Goal: Transaction & Acquisition: Complete application form

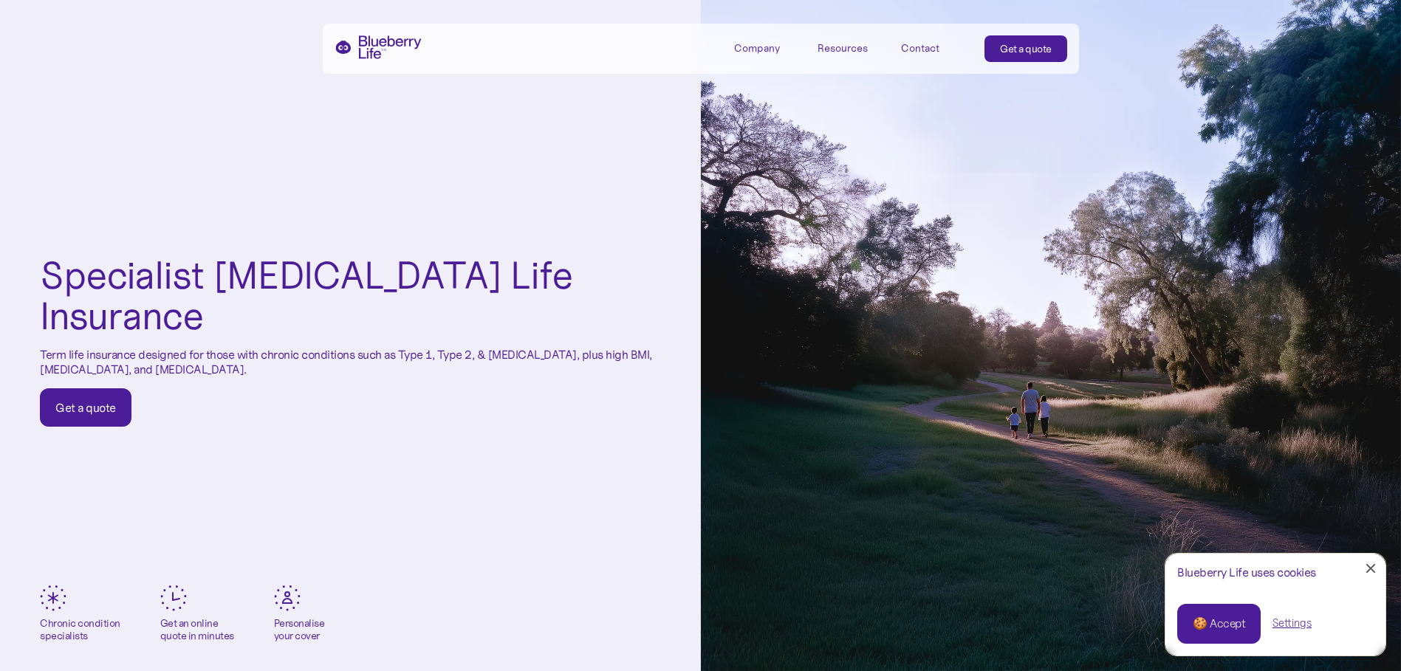
click at [90, 400] on div "Get a quote" at bounding box center [85, 407] width 61 height 15
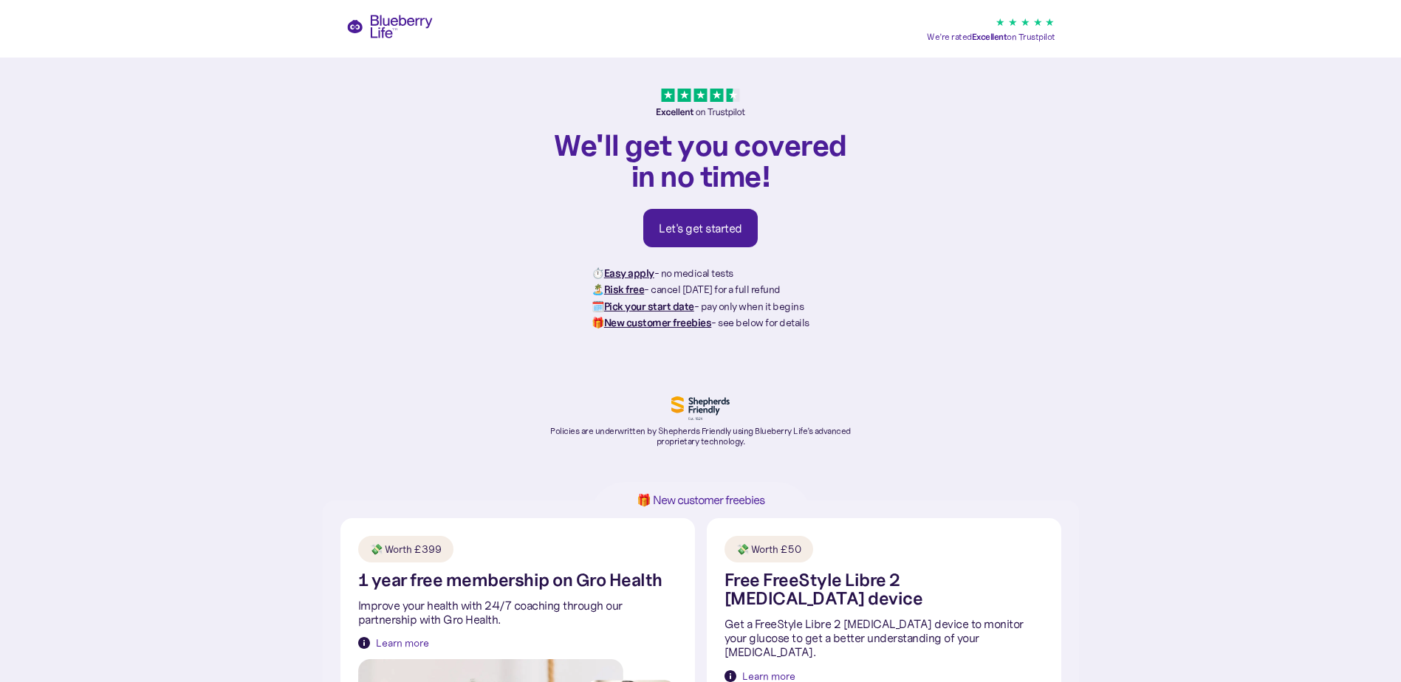
click at [713, 229] on div "Let's get started" at bounding box center [700, 228] width 83 height 15
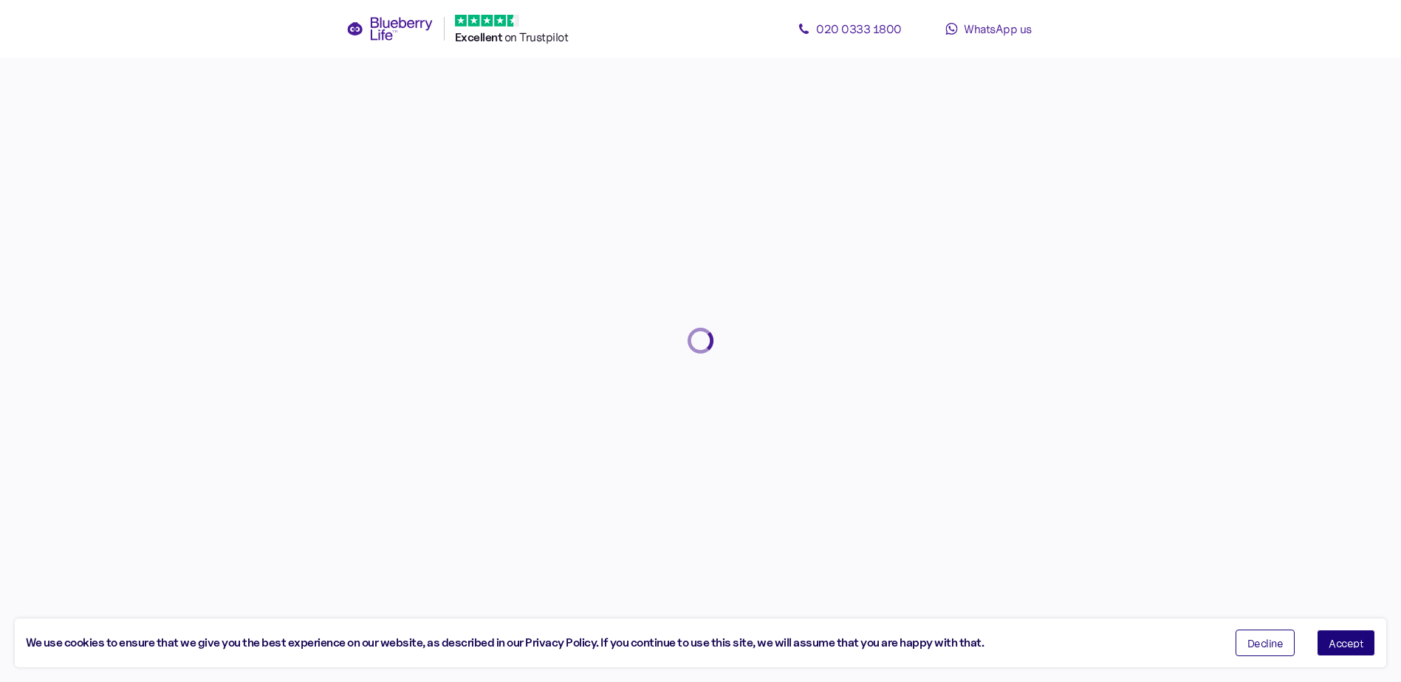
scroll to position [28, 0]
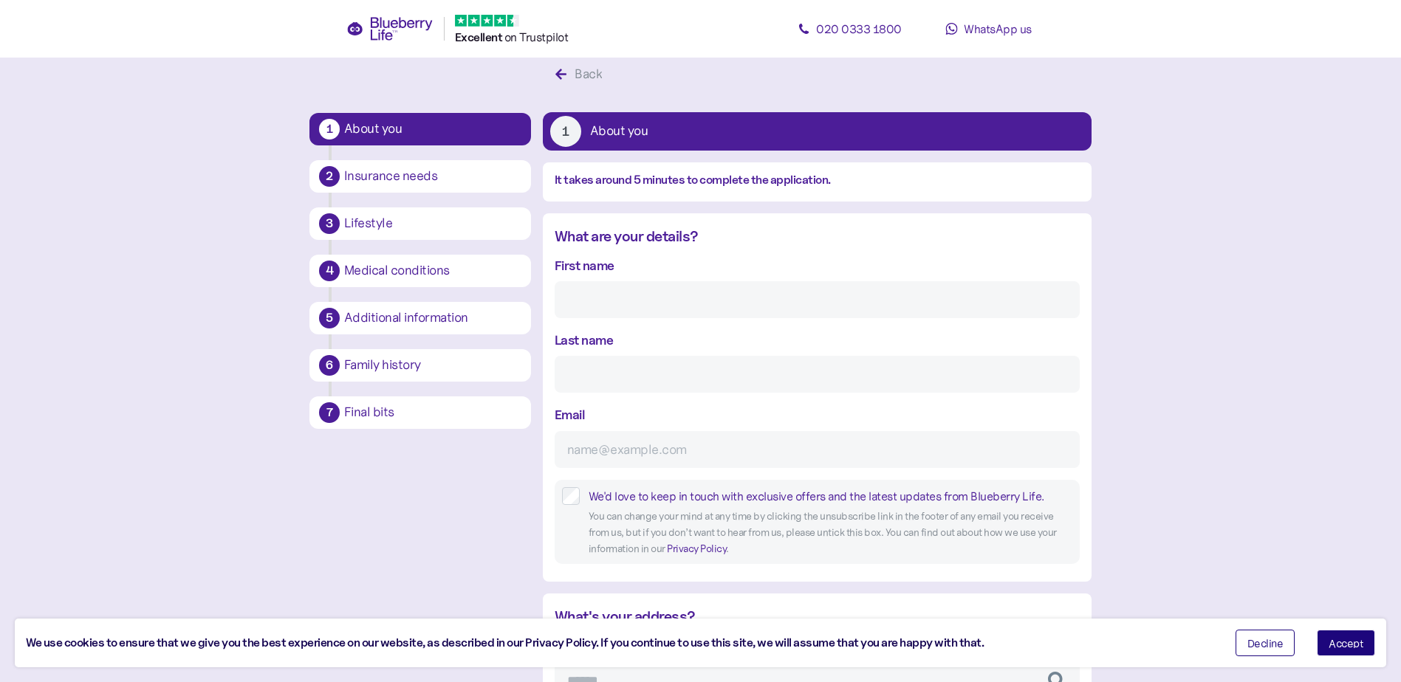
click at [686, 304] on input "First name" at bounding box center [817, 299] width 525 height 37
type input "[PERSON_NAME]"
type input "[PERSON_NAME][EMAIL_ADDRESS][DOMAIN_NAME]"
type input "*******"
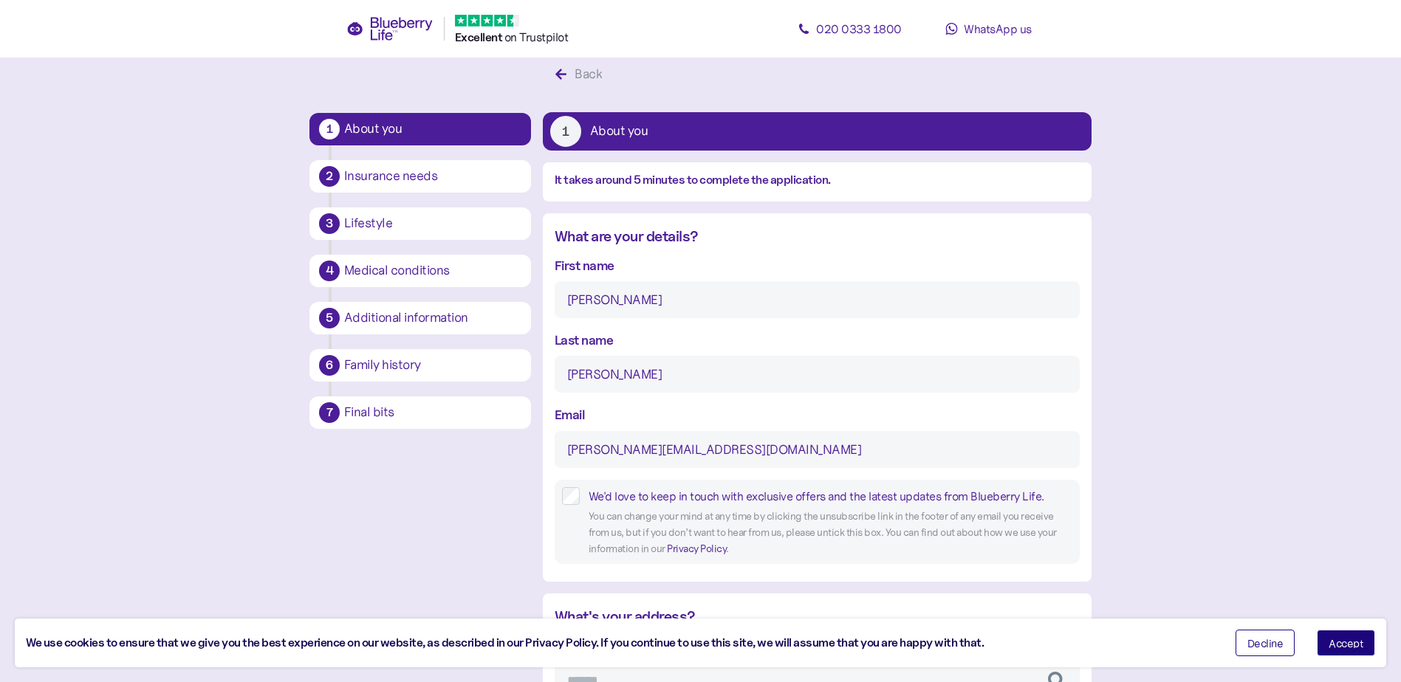
type input "*******"
type input "********"
drag, startPoint x: 597, startPoint y: 301, endPoint x: 711, endPoint y: 279, distance: 115.9
click at [701, 291] on input "[PERSON_NAME]" at bounding box center [817, 299] width 525 height 37
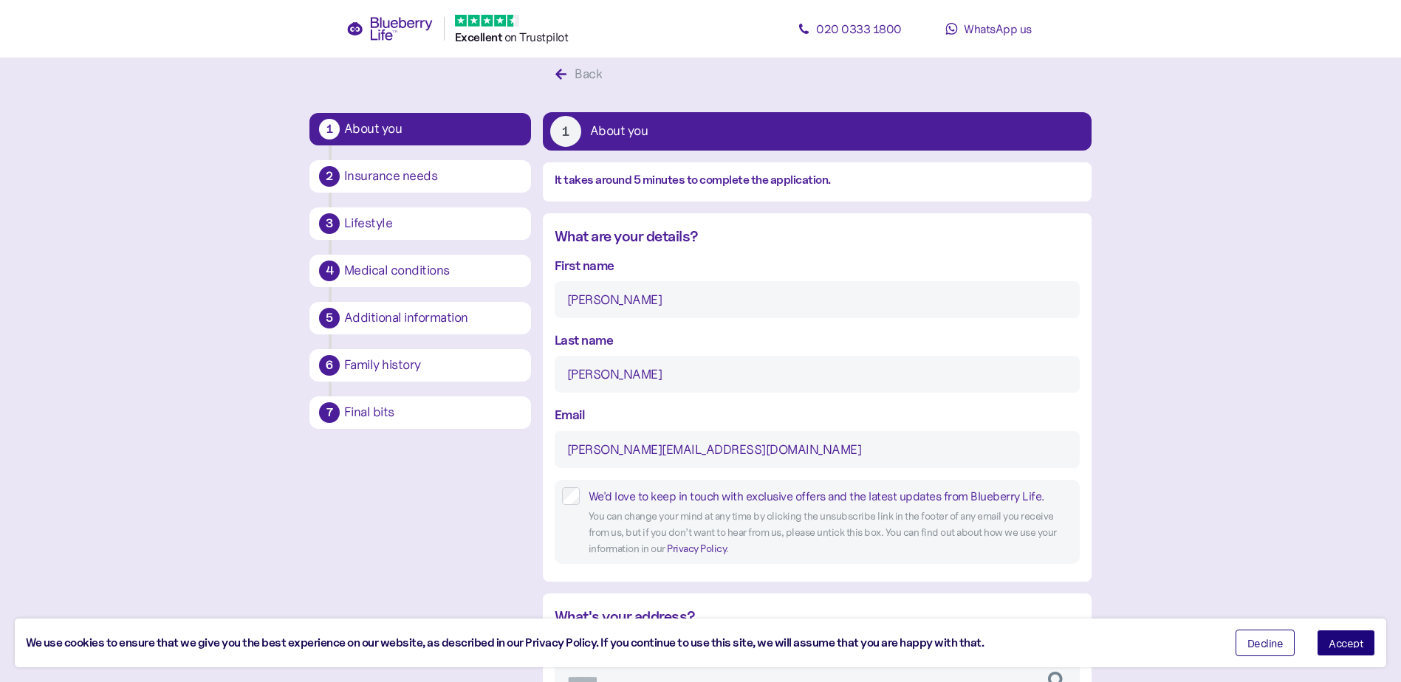
type input "[PERSON_NAME]"
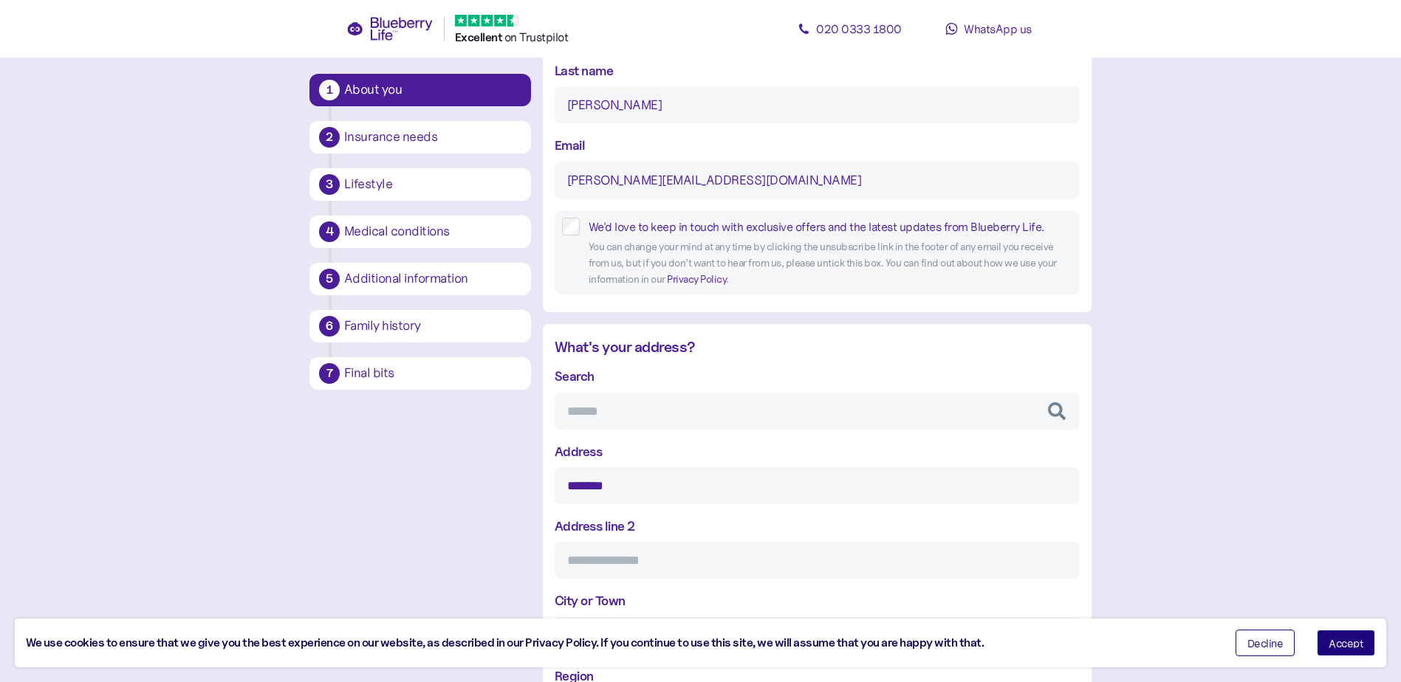
scroll to position [471, 0]
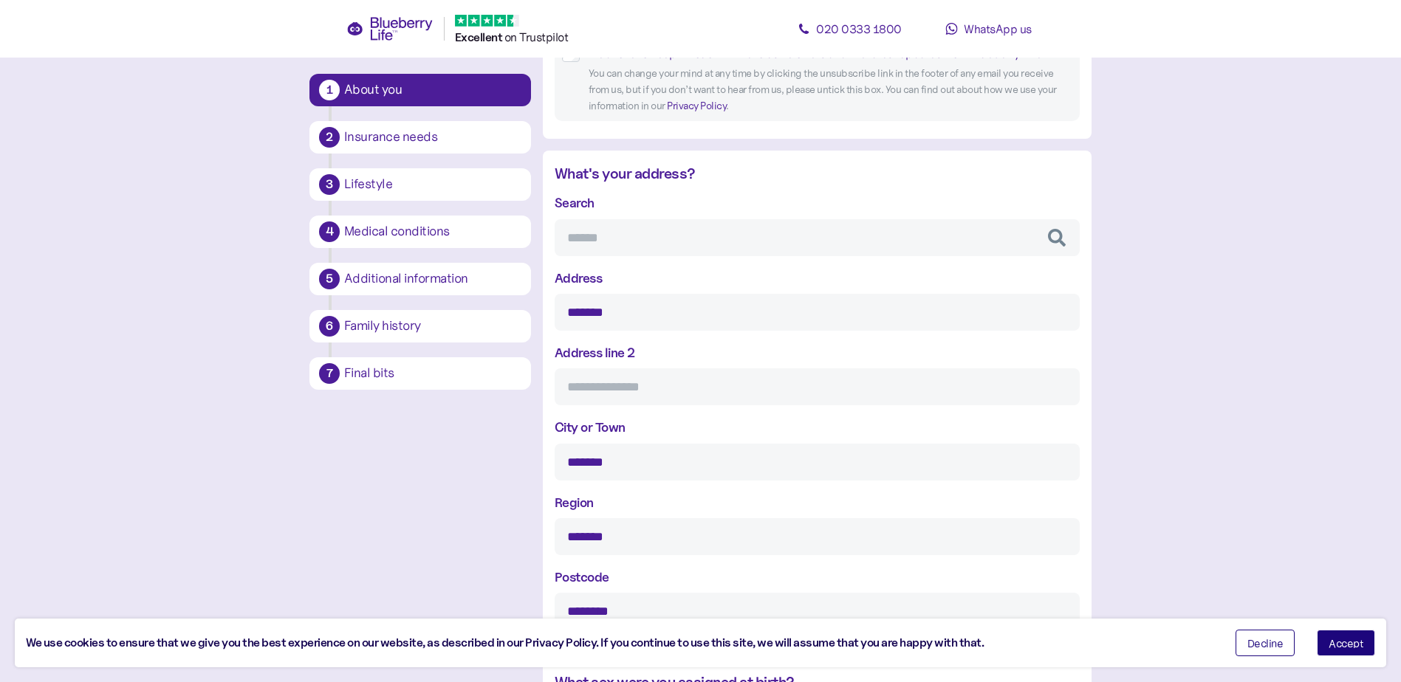
click at [655, 311] on input "*******" at bounding box center [817, 312] width 525 height 37
drag, startPoint x: 657, startPoint y: 312, endPoint x: 757, endPoint y: 311, distance: 99.7
click at [757, 311] on input "**********" at bounding box center [817, 312] width 525 height 37
type input "**********"
click at [1156, 405] on main "**********" at bounding box center [700, 447] width 1401 height 1836
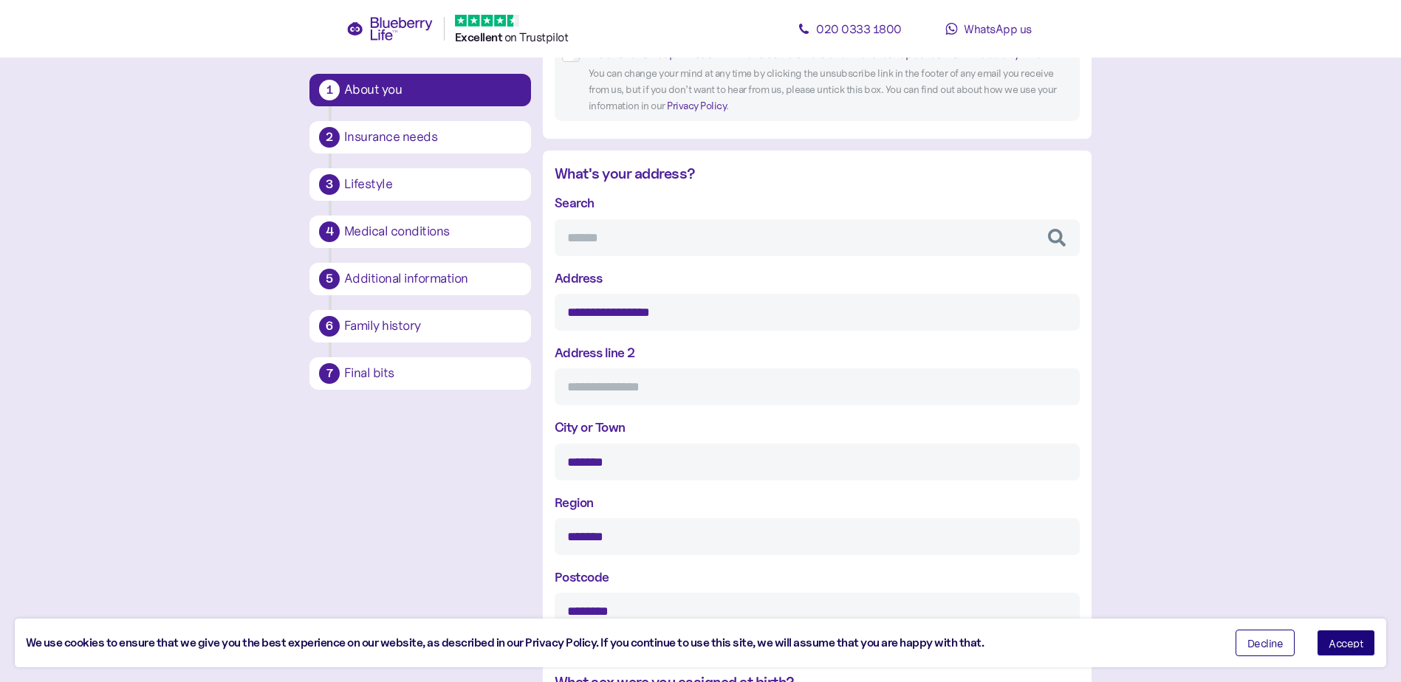
click at [1156, 405] on main "**********" at bounding box center [700, 447] width 1401 height 1836
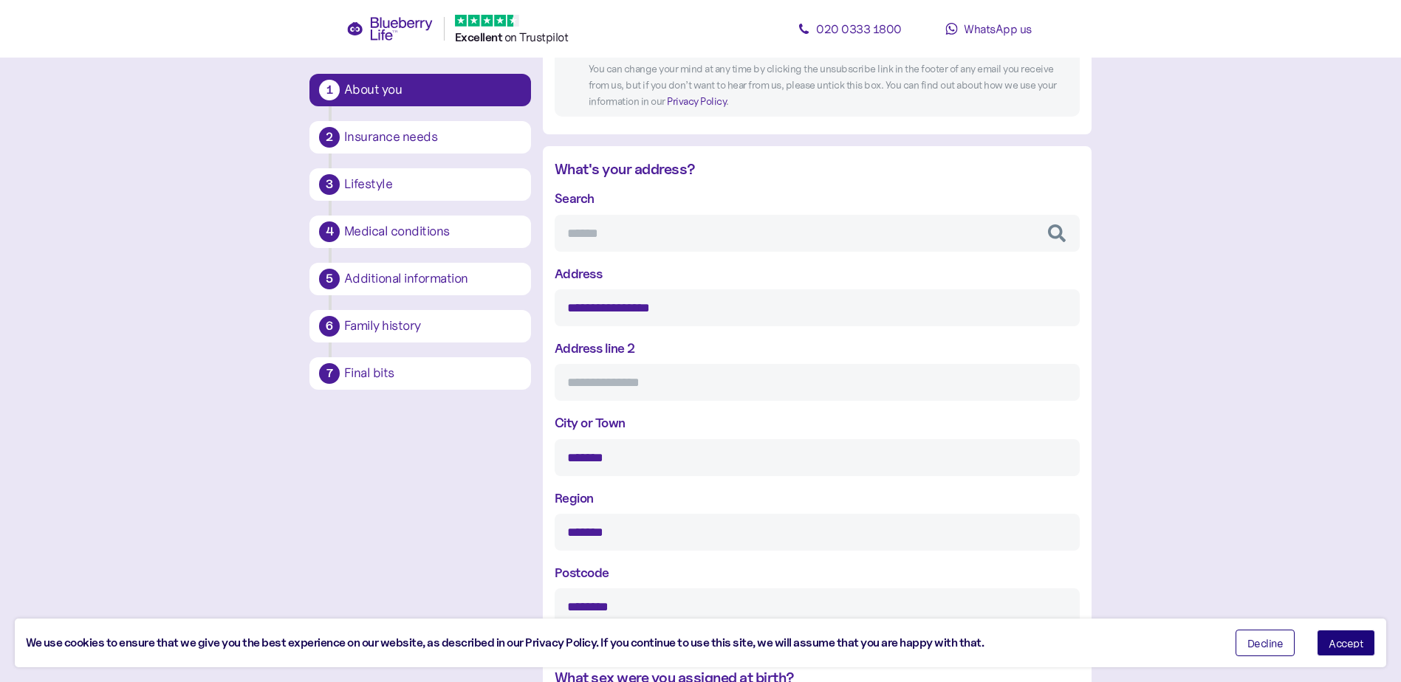
scroll to position [619, 0]
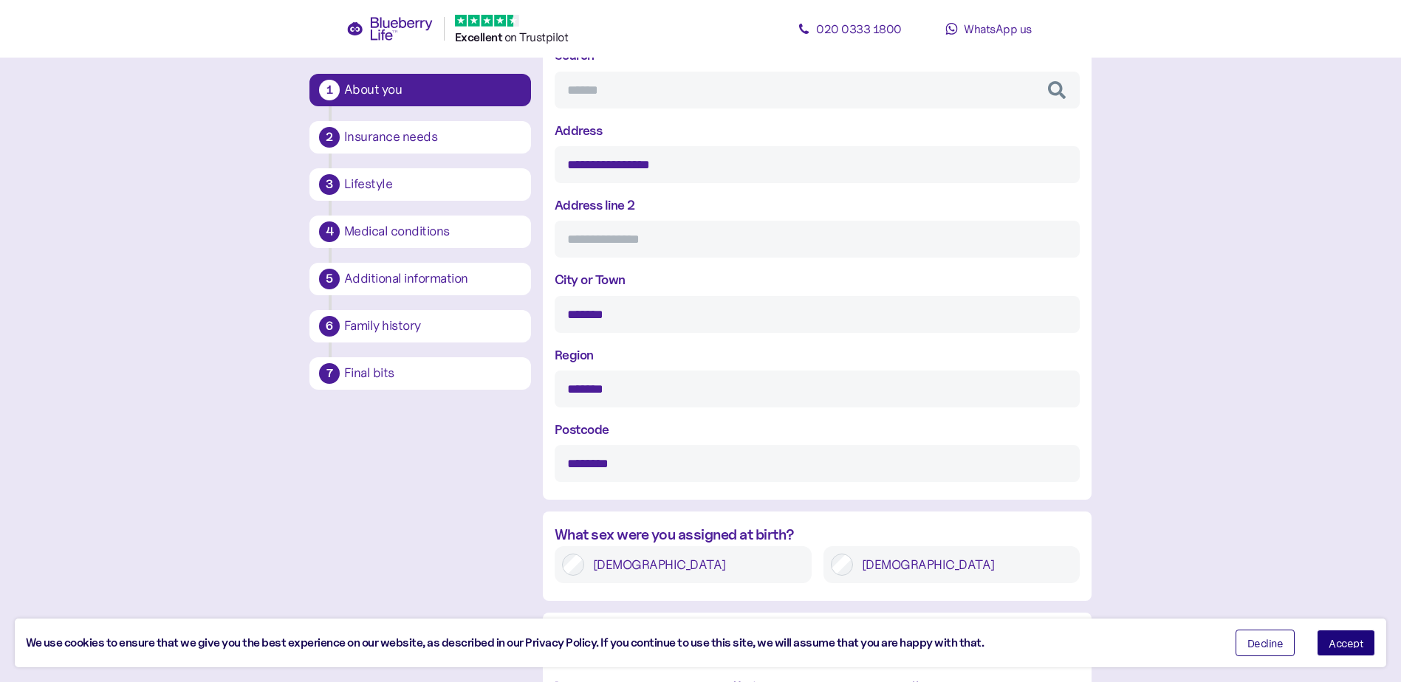
drag, startPoint x: 641, startPoint y: 392, endPoint x: 524, endPoint y: 383, distance: 117.1
click at [524, 383] on div "**********" at bounding box center [700, 342] width 782 height 1749
type input "****"
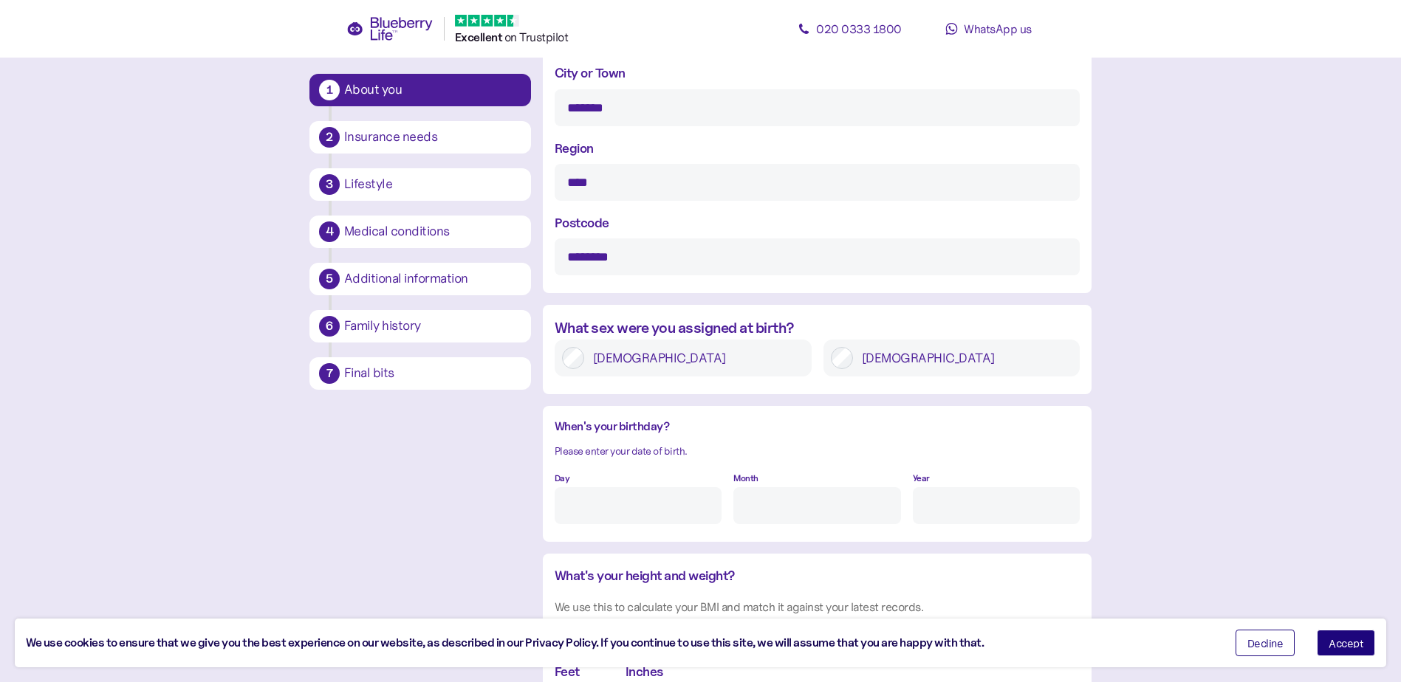
scroll to position [914, 0]
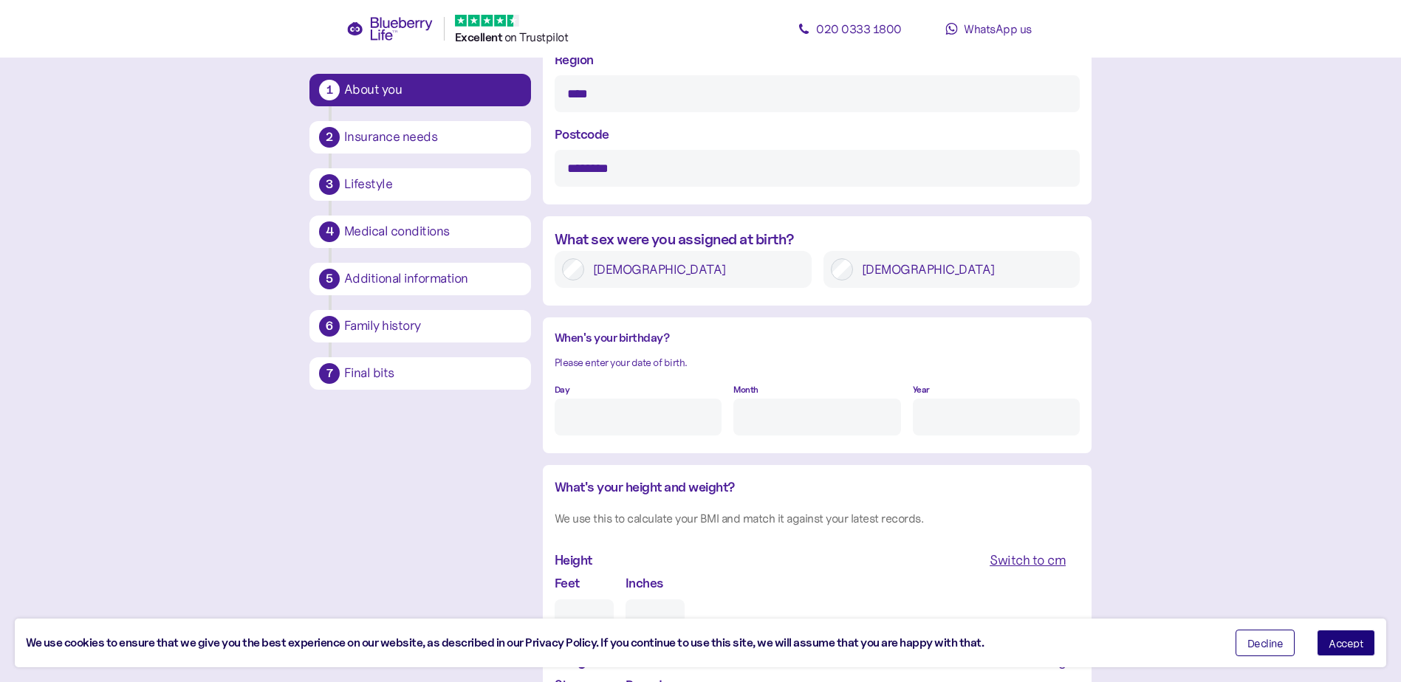
click at [625, 420] on input "Day" at bounding box center [638, 417] width 167 height 37
type input "15"
type input "8"
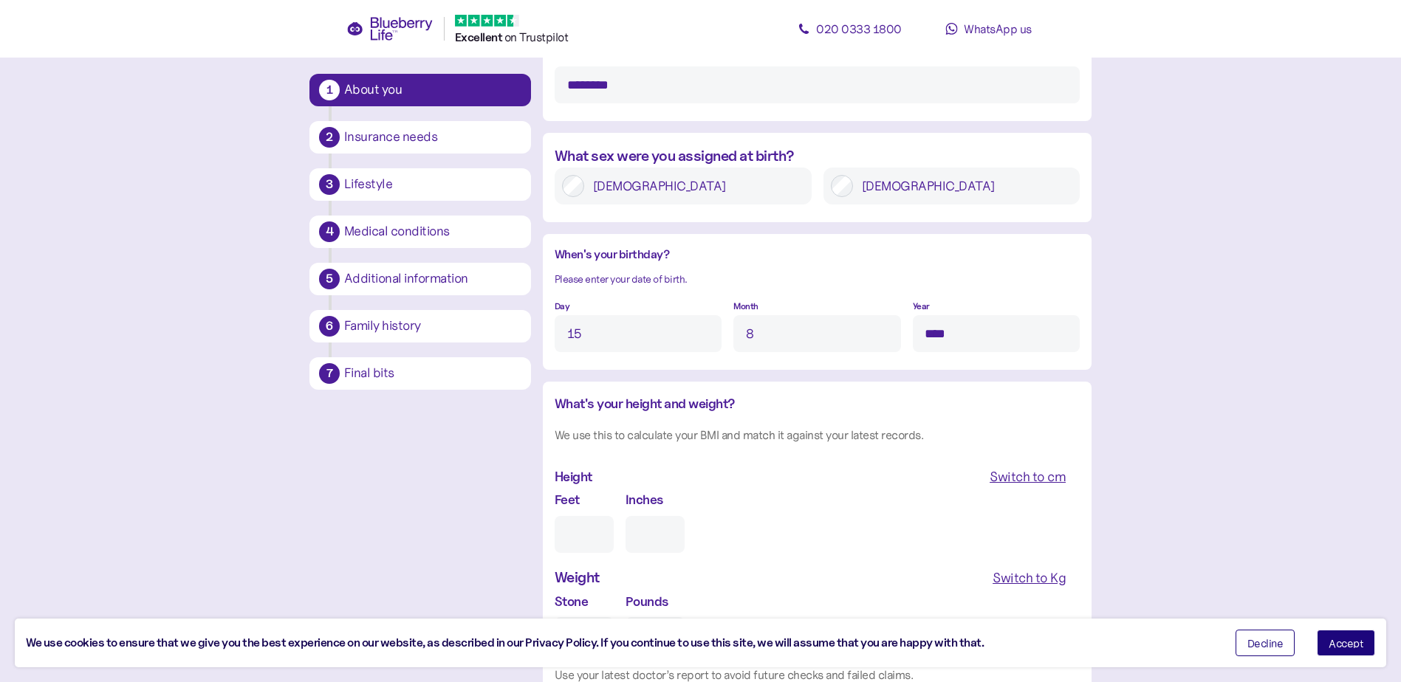
scroll to position [1153, 0]
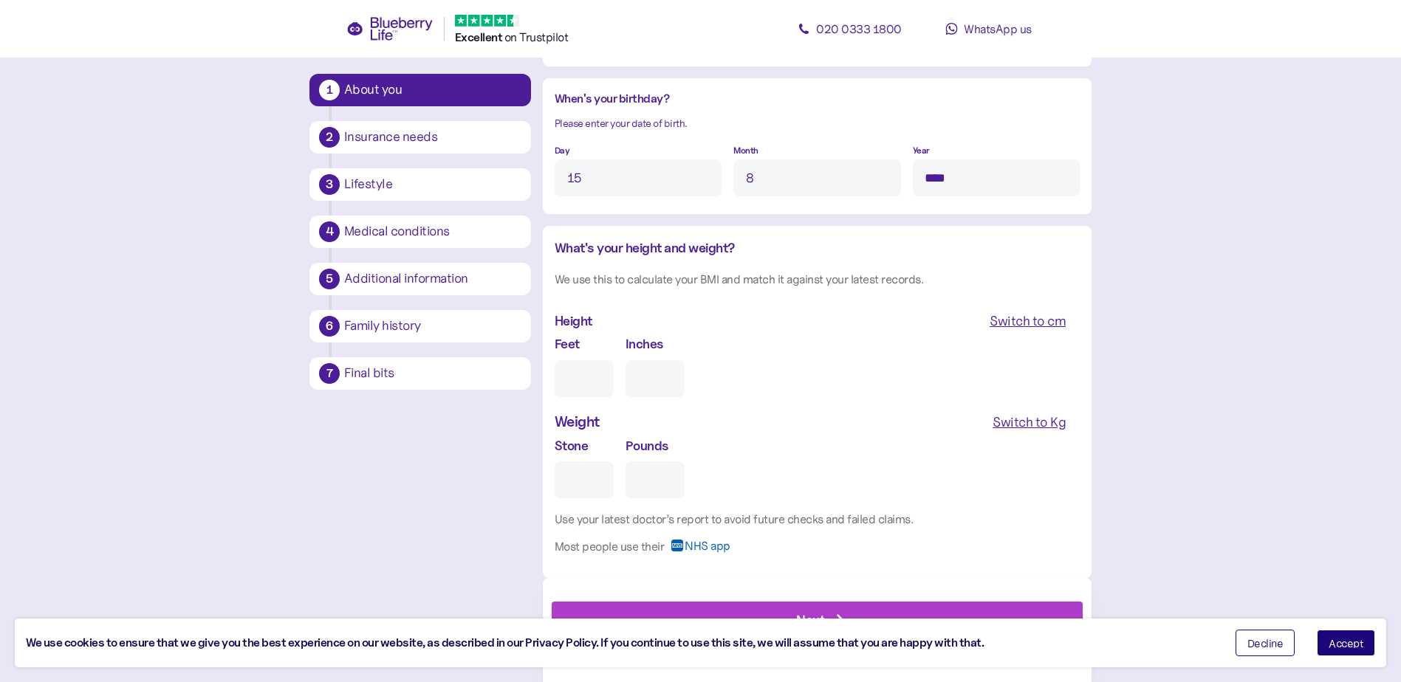
type input "****"
click at [580, 381] on input "Feet" at bounding box center [584, 378] width 59 height 37
type input "6"
type input "0"
type input "6"
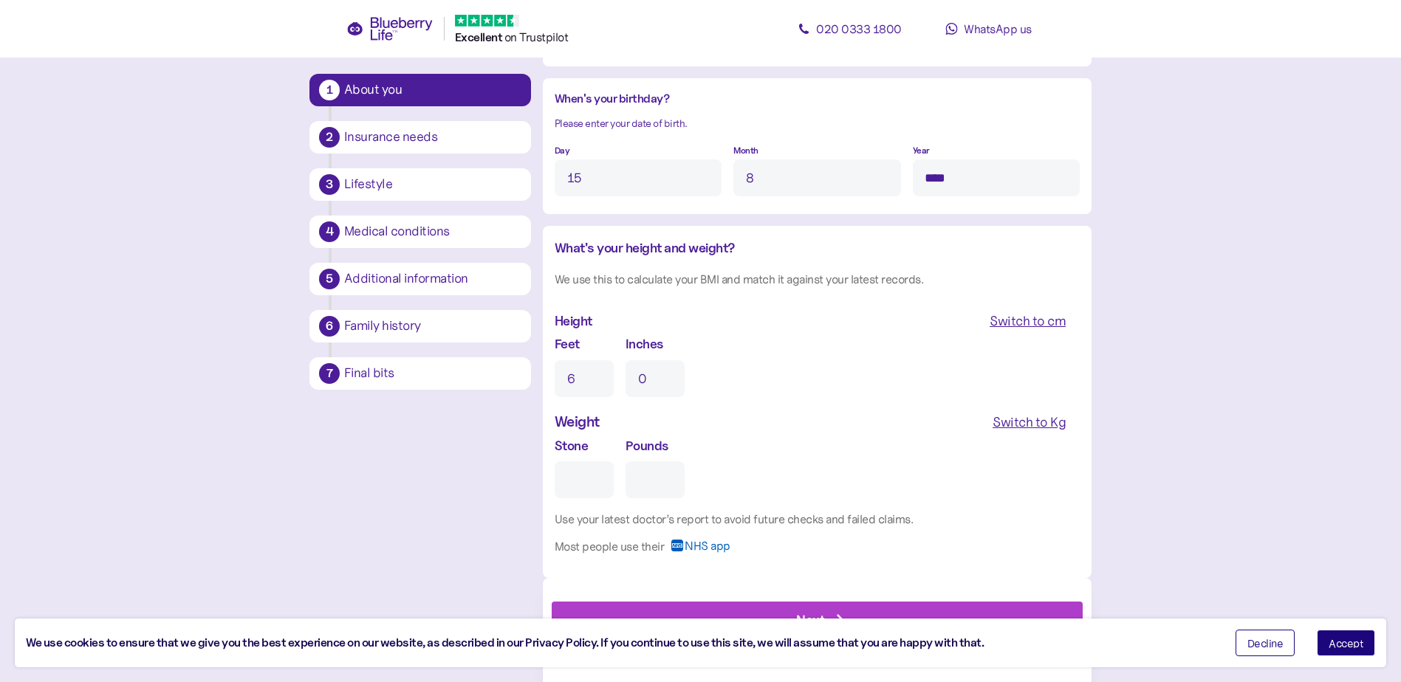
click at [647, 375] on input "0" at bounding box center [654, 378] width 59 height 37
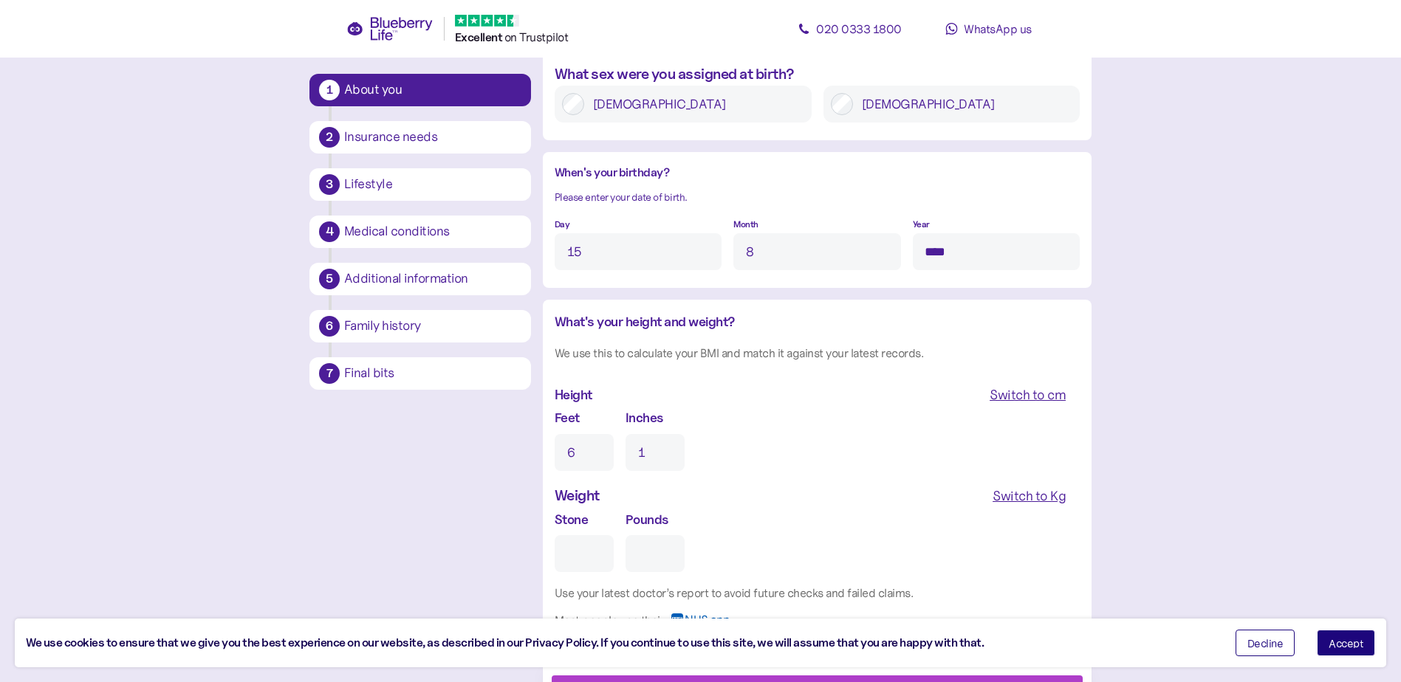
type input "1"
click at [707, 368] on div "What's your height and weight? We use this to calculate your BMI and match it a…" at bounding box center [817, 475] width 525 height 326
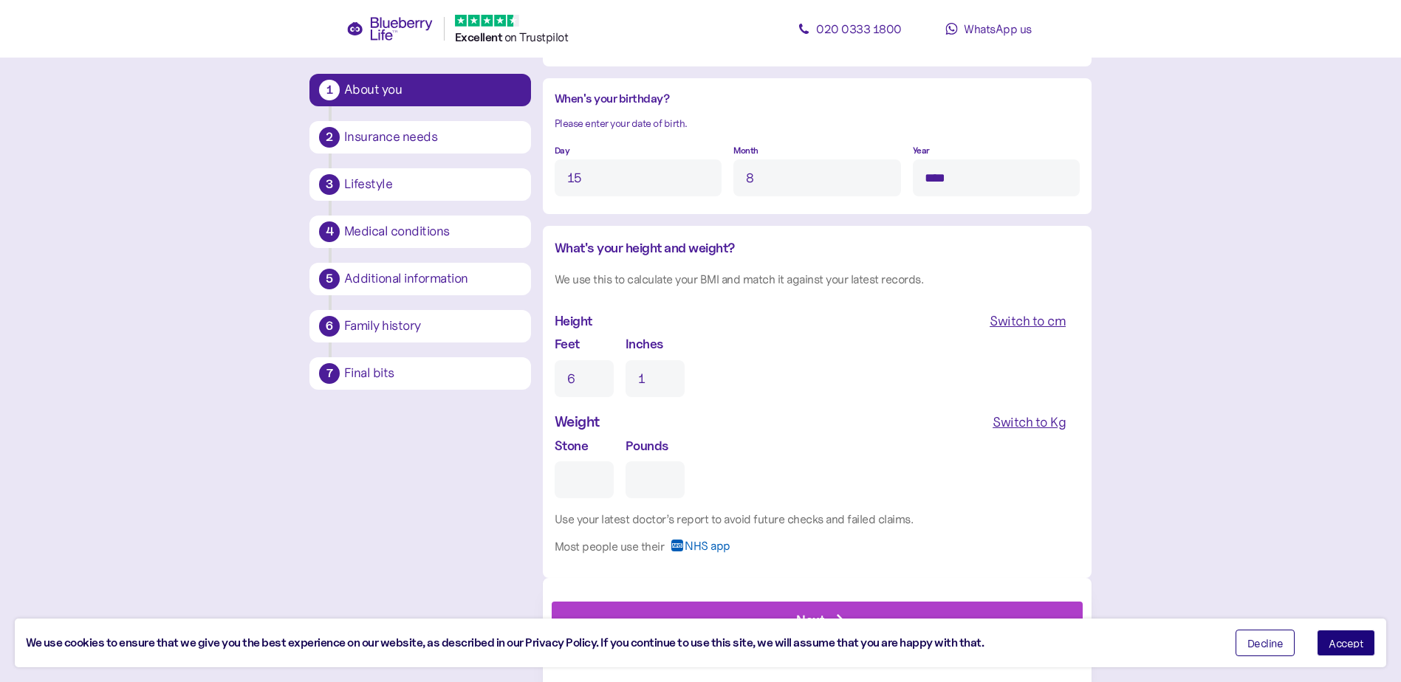
click at [585, 476] on input "Stone" at bounding box center [584, 480] width 59 height 37
type input "1"
type input "0"
type input "11"
type input "12"
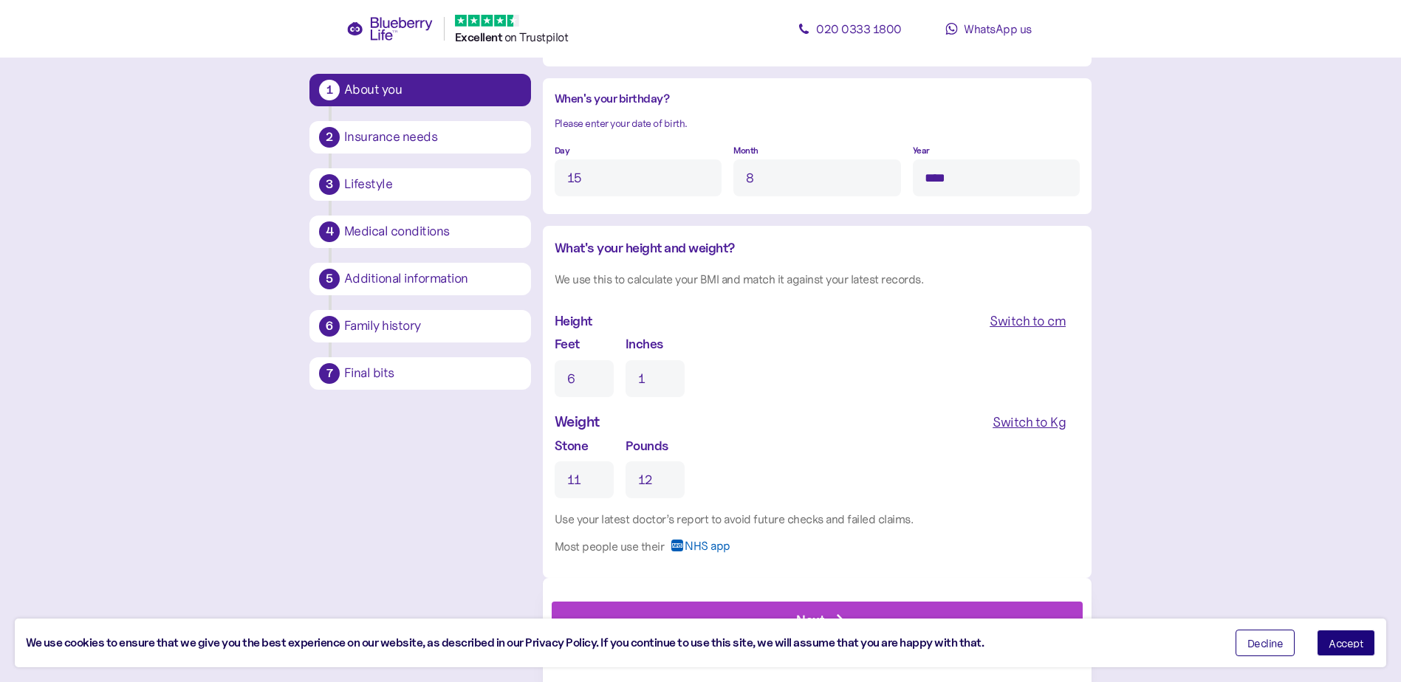
click at [1267, 639] on span "Decline" at bounding box center [1265, 643] width 36 height 10
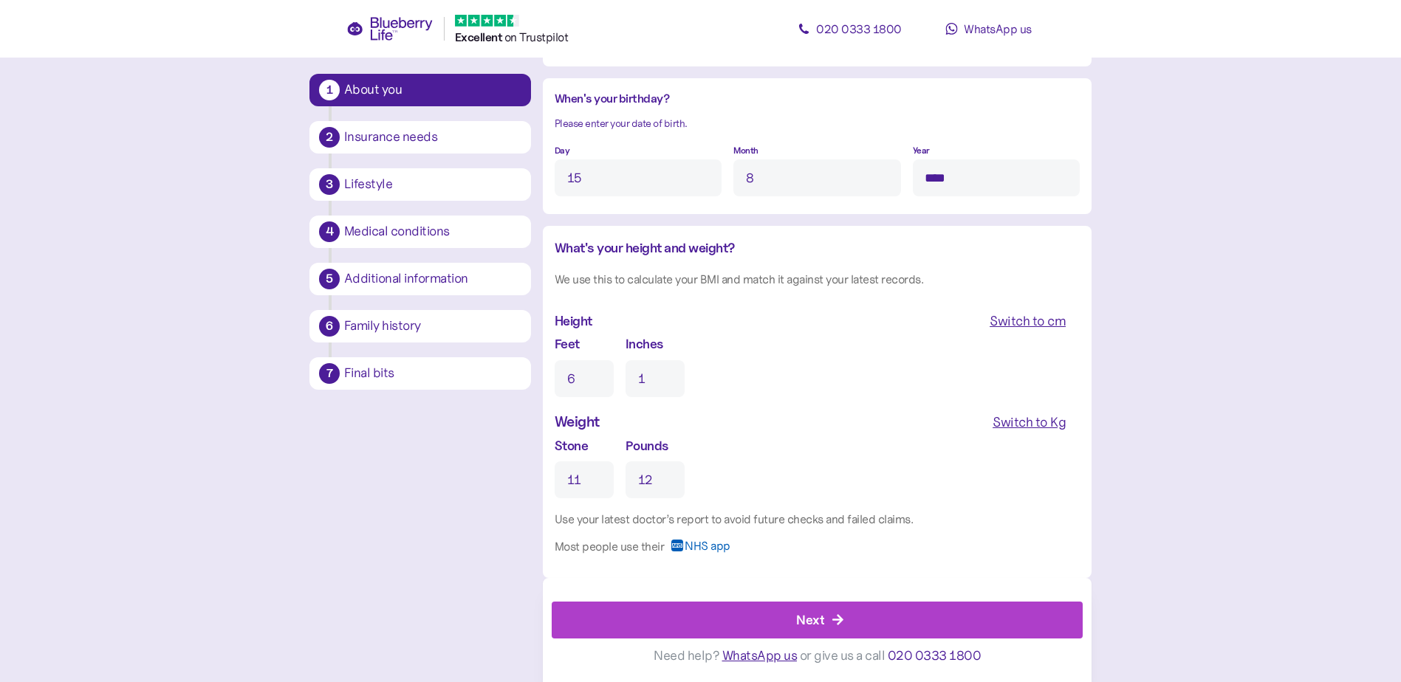
click at [842, 620] on icon "button" at bounding box center [837, 619] width 11 height 11
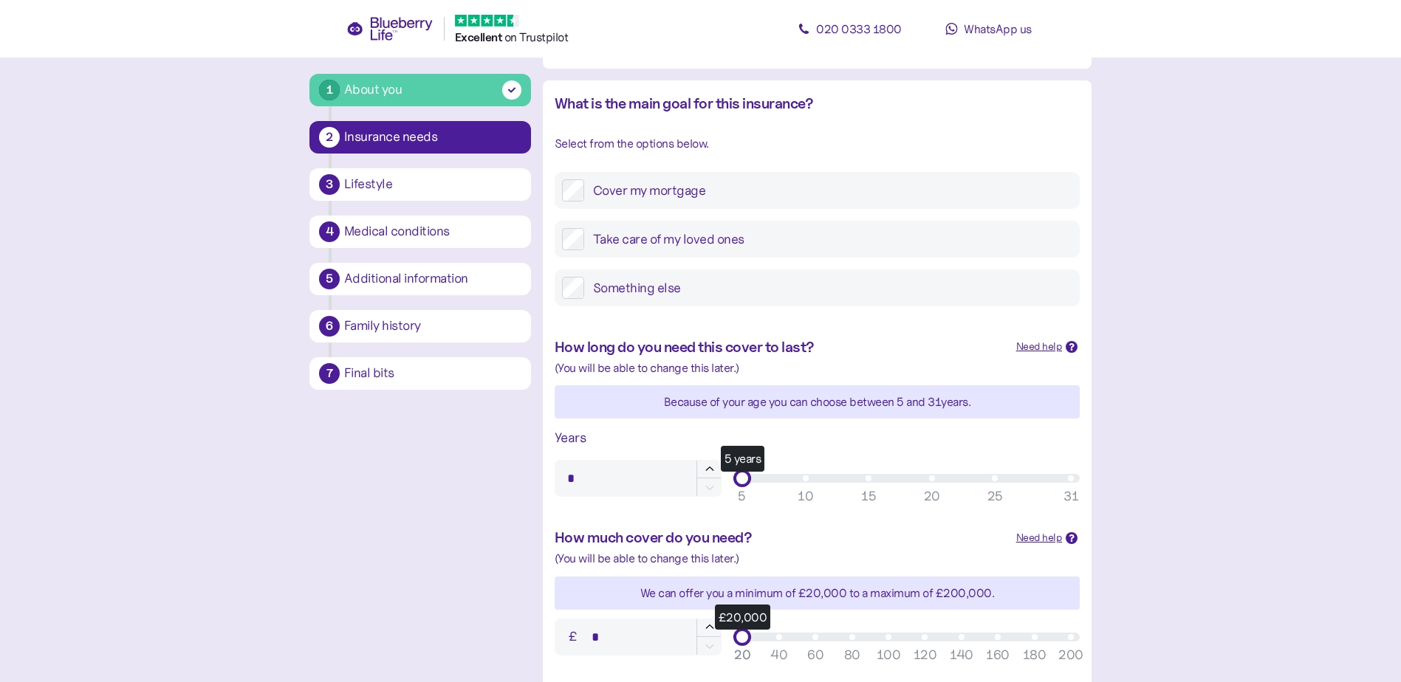
scroll to position [222, 0]
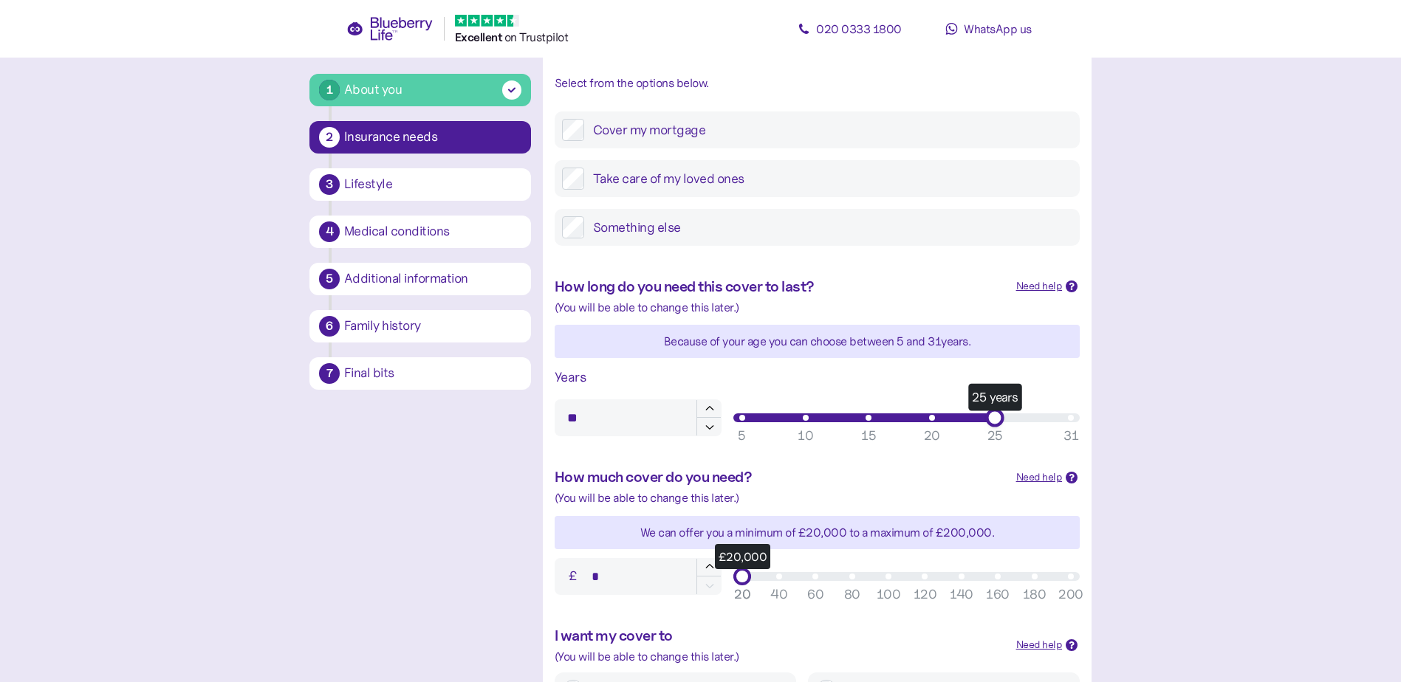
type input "**"
drag, startPoint x: 746, startPoint y: 415, endPoint x: 1131, endPoint y: 416, distance: 385.5
click at [1131, 416] on main "1 About you 2 Insurance needs 3 Lifestyle 4 Medical conditions 5 Additional inf…" at bounding box center [700, 394] width 1401 height 1232
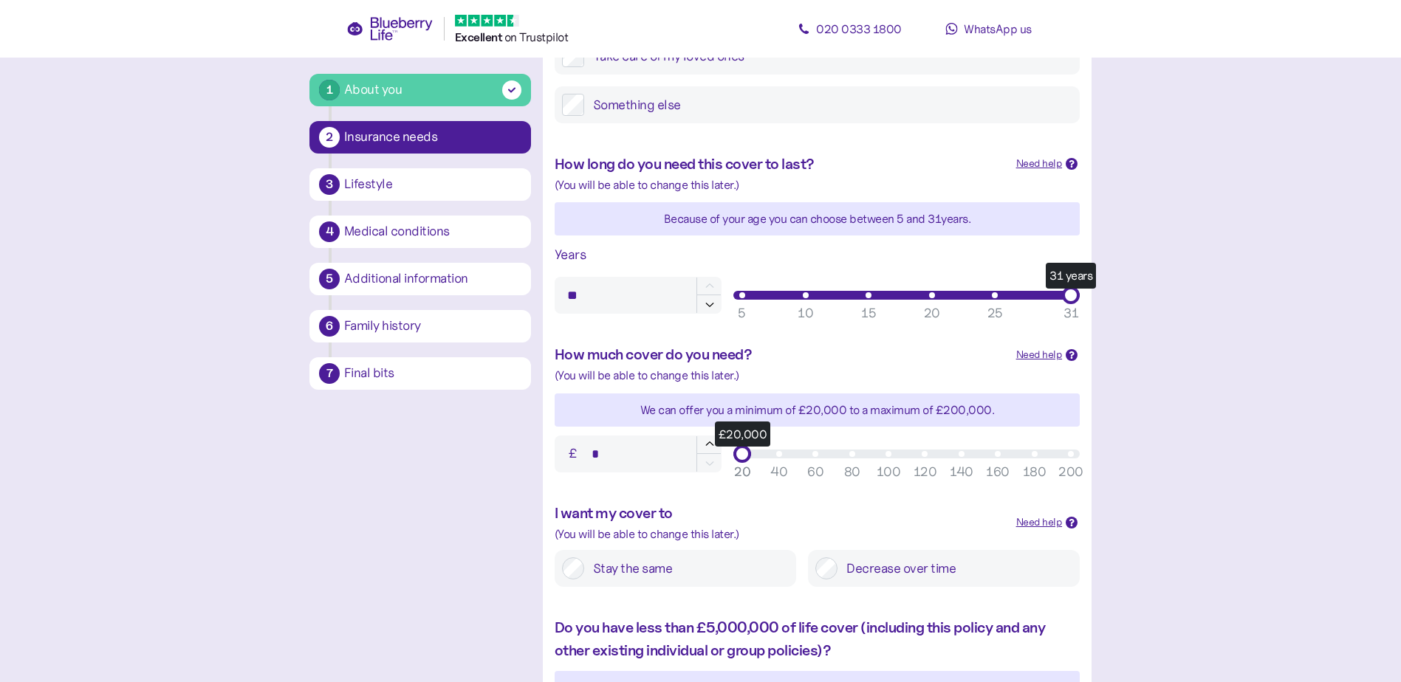
scroll to position [369, 0]
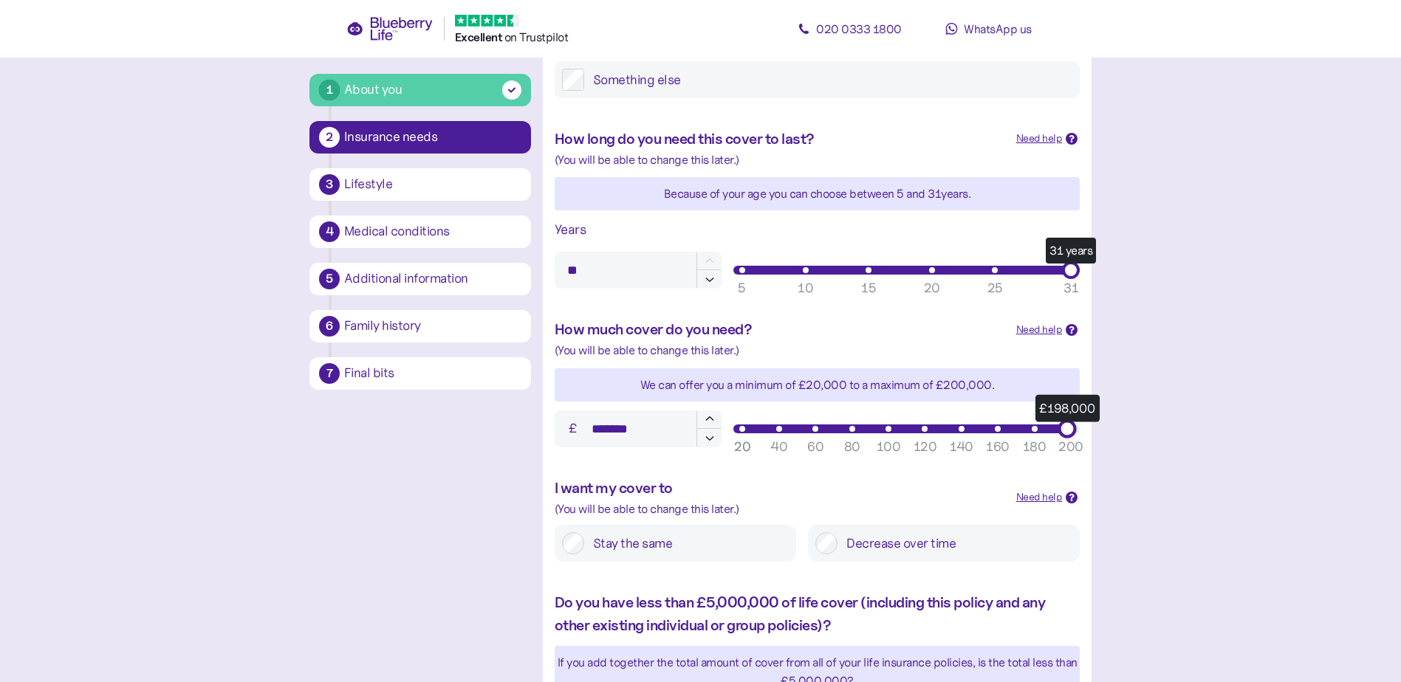
type input "*******"
drag, startPoint x: 744, startPoint y: 429, endPoint x: 1081, endPoint y: 423, distance: 337.5
click at [1081, 423] on div "£200,000 20 40 60 80 100 120 140 160 180 200 20" at bounding box center [906, 429] width 358 height 30
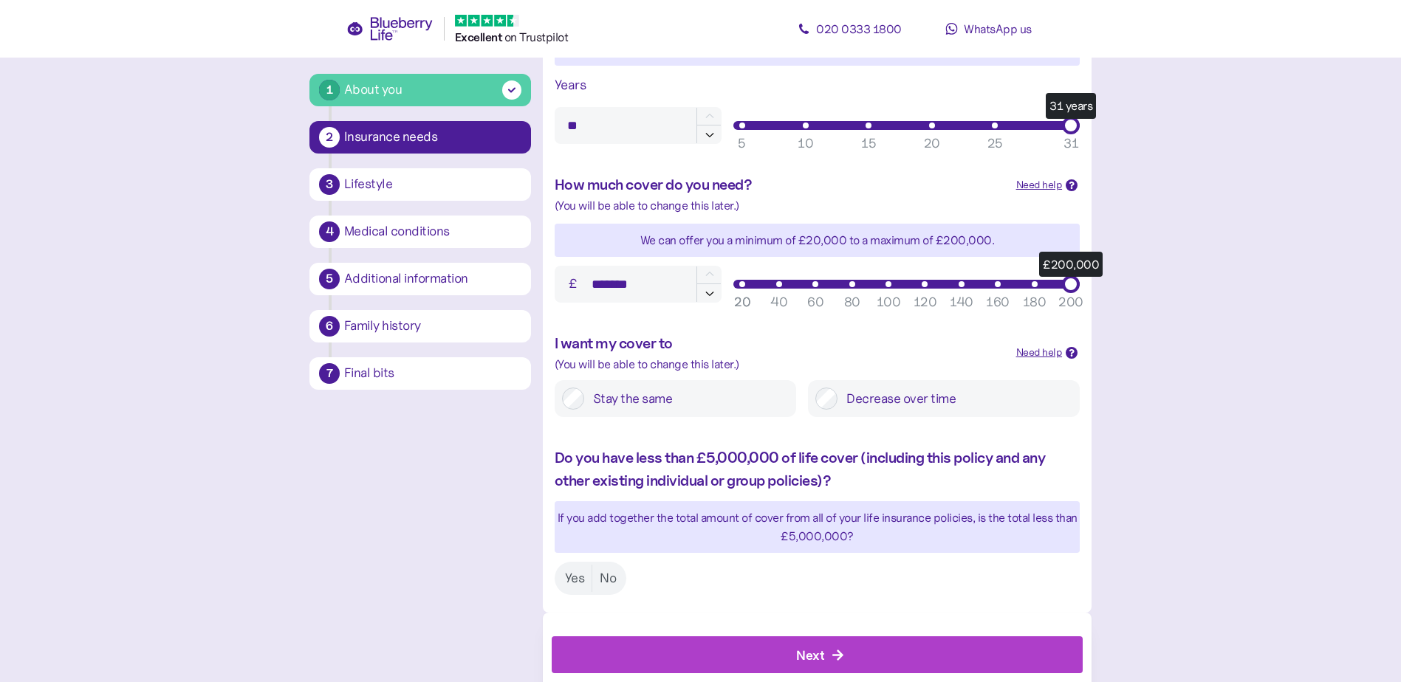
scroll to position [549, 0]
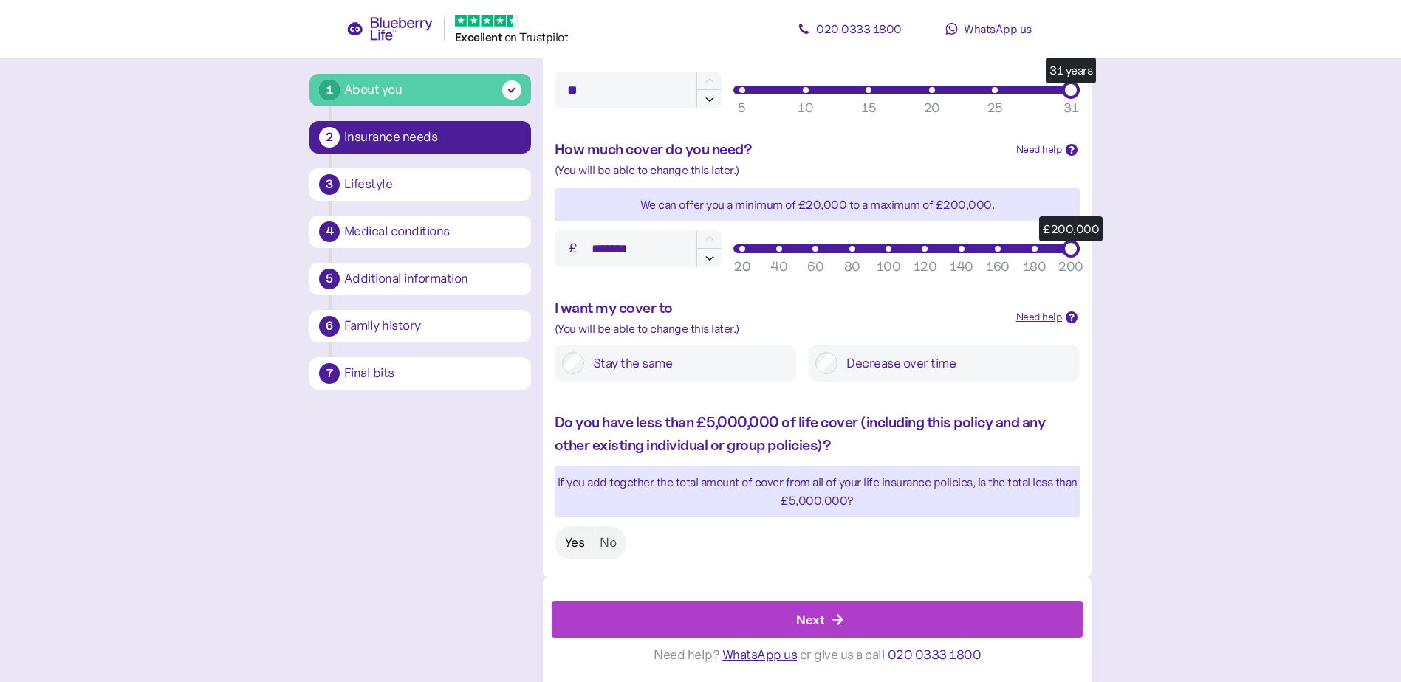
click at [572, 540] on label "Yes" at bounding box center [575, 542] width 35 height 27
click at [843, 622] on icon "button" at bounding box center [838, 620] width 13 height 13
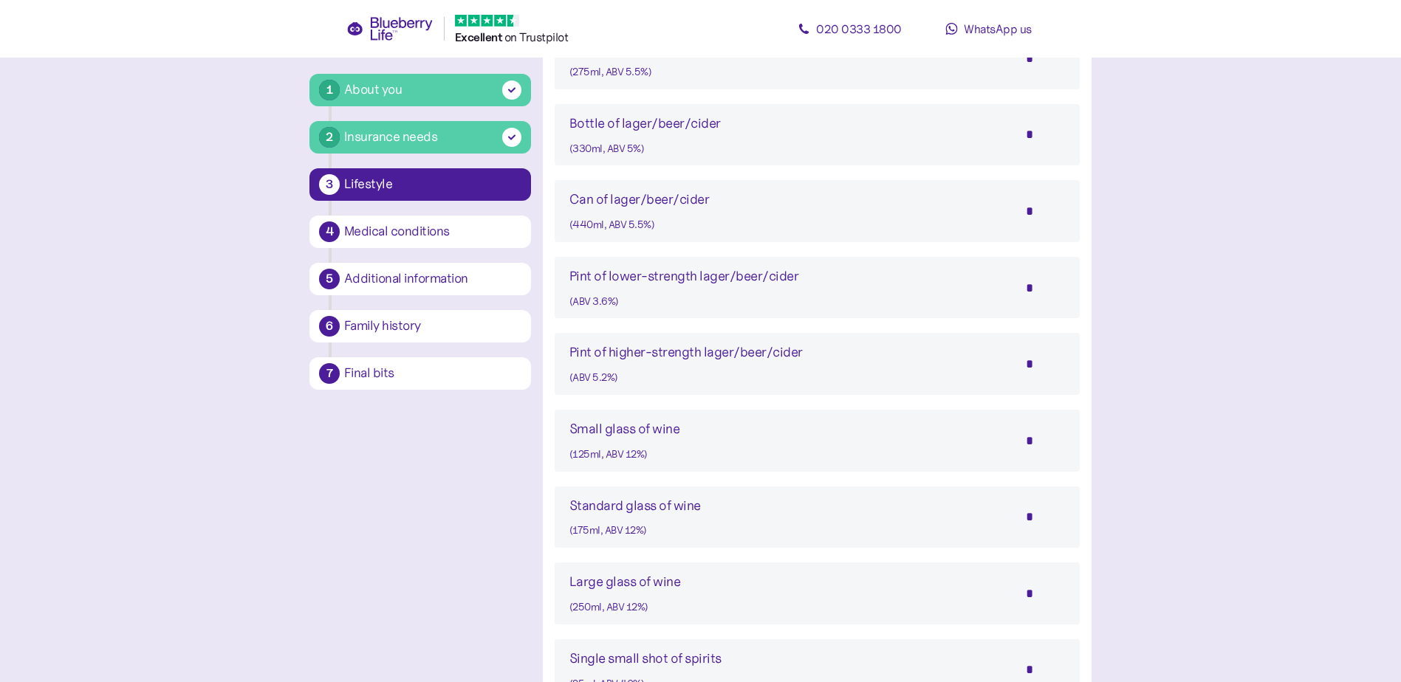
scroll to position [914, 0]
drag, startPoint x: 1024, startPoint y: 289, endPoint x: 1071, endPoint y: 289, distance: 46.5
click at [1071, 289] on div "Pint of lower-strength lager/beer/cider (ABV 3.6%) *" at bounding box center [817, 289] width 525 height 62
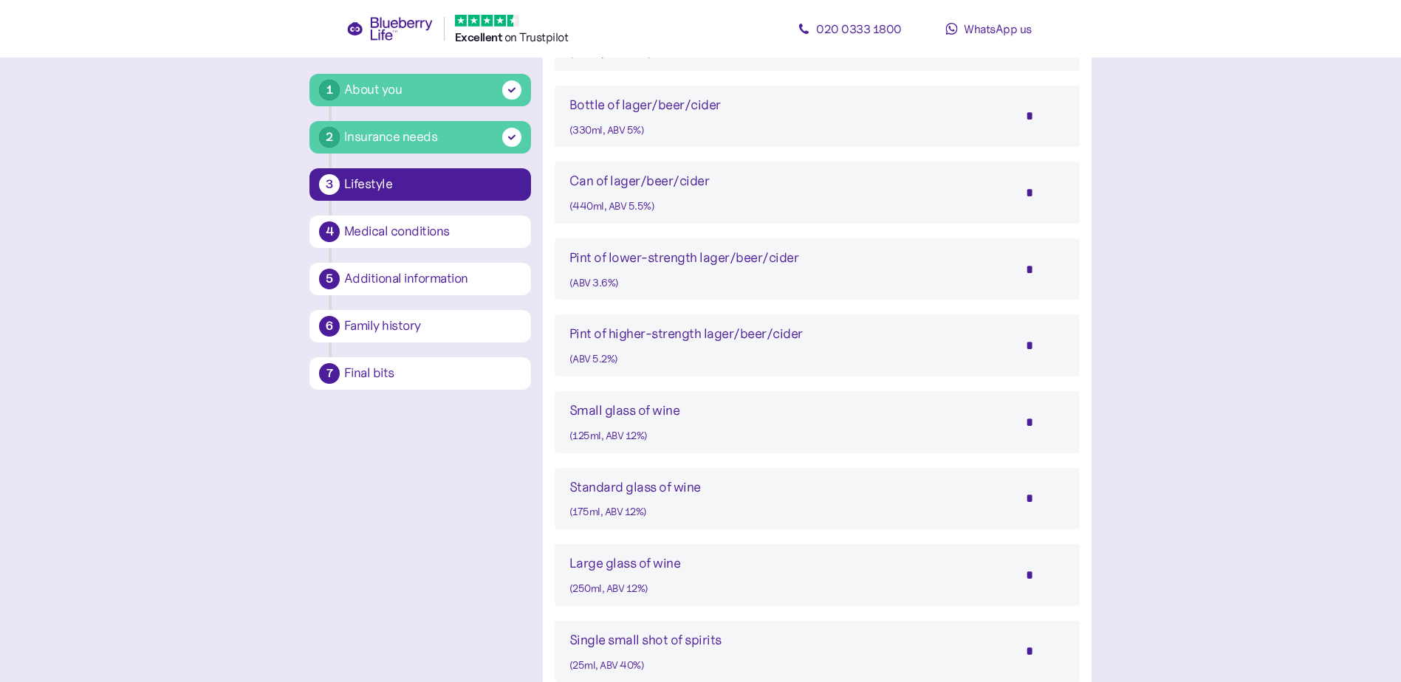
scroll to position [988, 0]
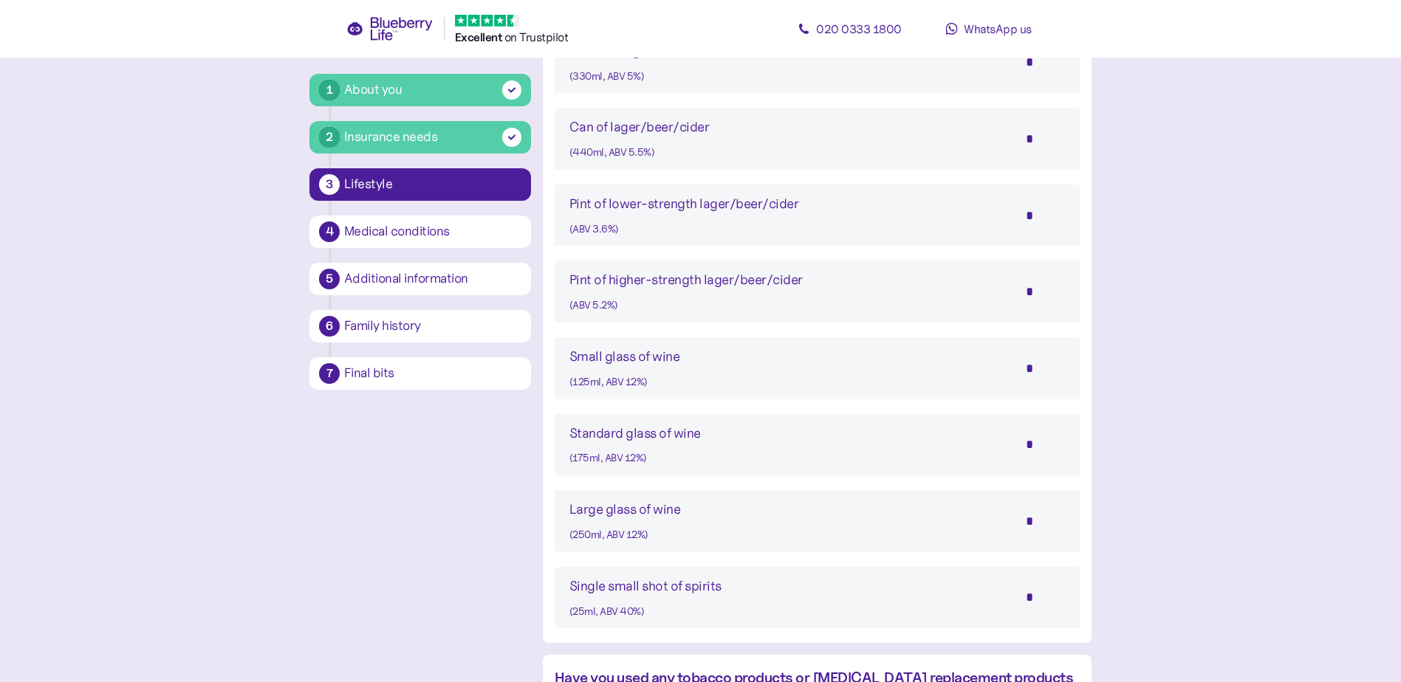
type input "*"
drag, startPoint x: 1029, startPoint y: 371, endPoint x: 1038, endPoint y: 368, distance: 8.4
click at [1038, 368] on input "*" at bounding box center [1039, 368] width 52 height 37
type input "*"
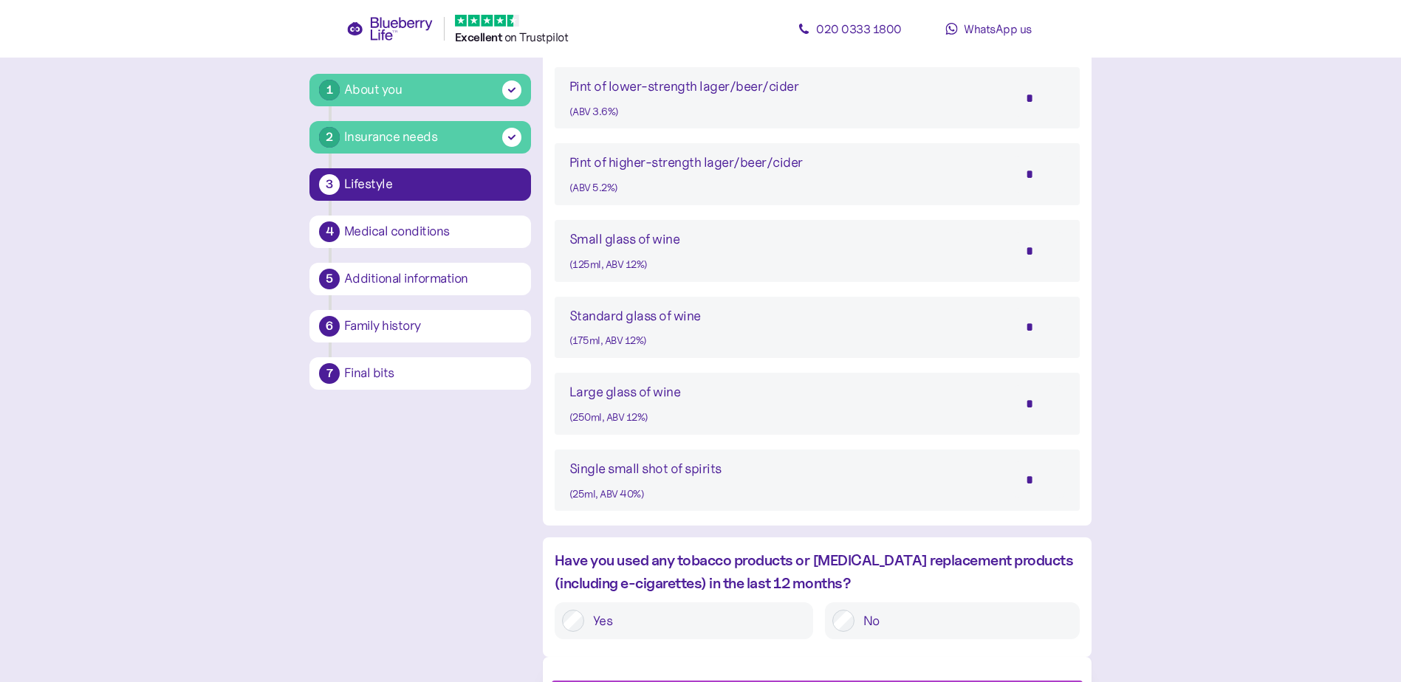
scroll to position [1038, 0]
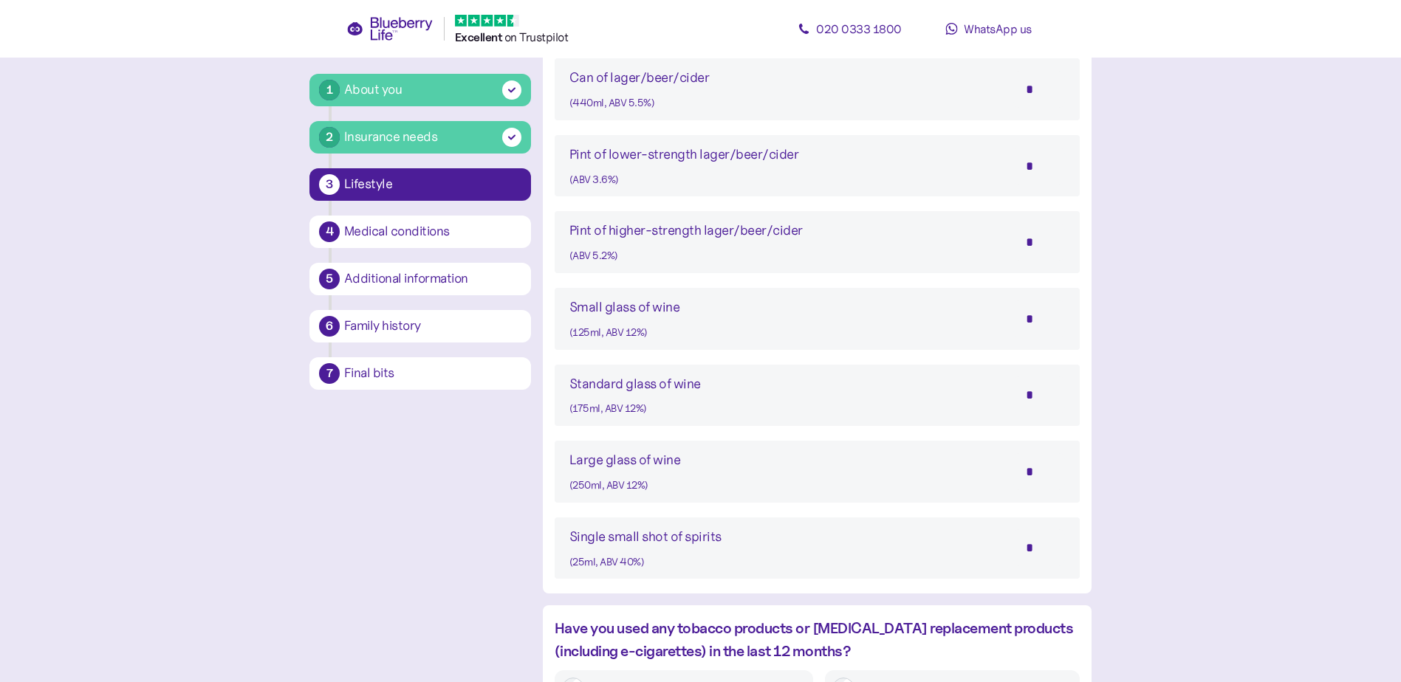
drag, startPoint x: 1026, startPoint y: 162, endPoint x: 1036, endPoint y: 160, distance: 10.4
click at [1036, 160] on input "*" at bounding box center [1039, 166] width 52 height 37
type input "*"
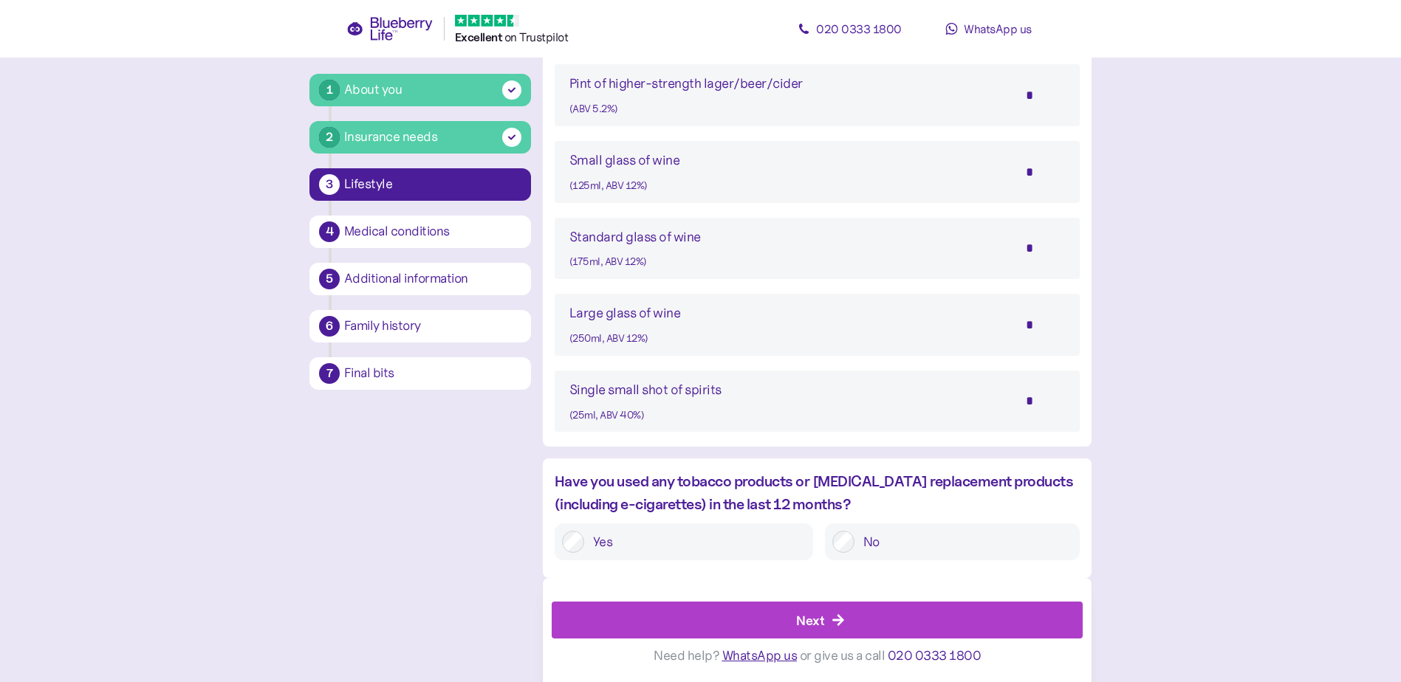
scroll to position [1185, 0]
click at [815, 613] on div "Next" at bounding box center [810, 620] width 28 height 20
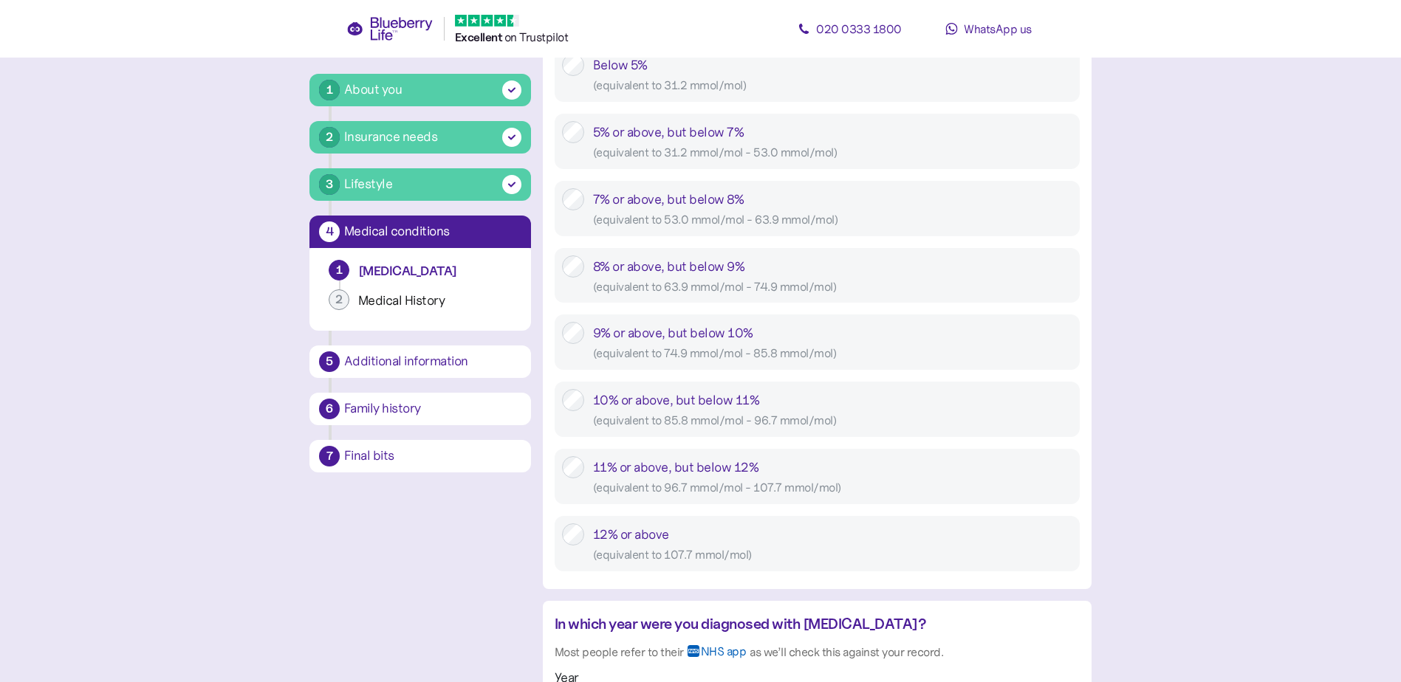
scroll to position [988, 0]
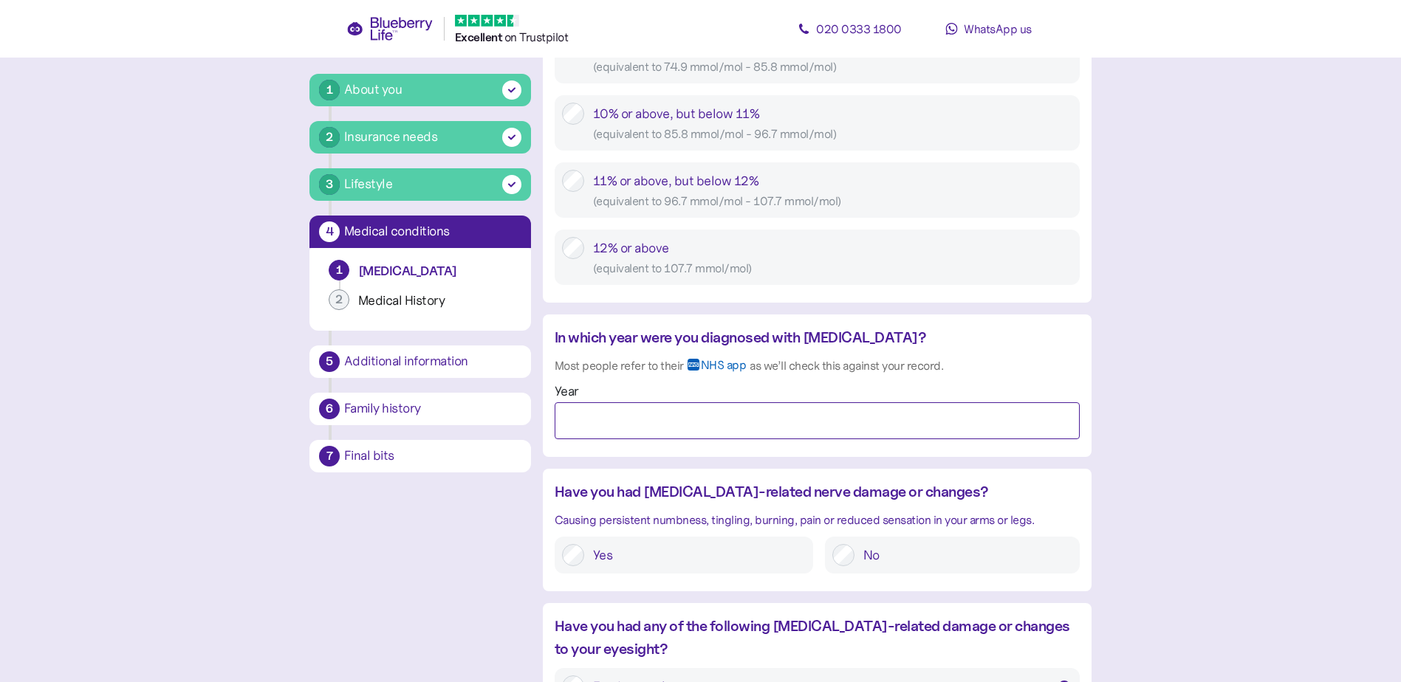
click at [651, 409] on input "Year" at bounding box center [817, 420] width 525 height 37
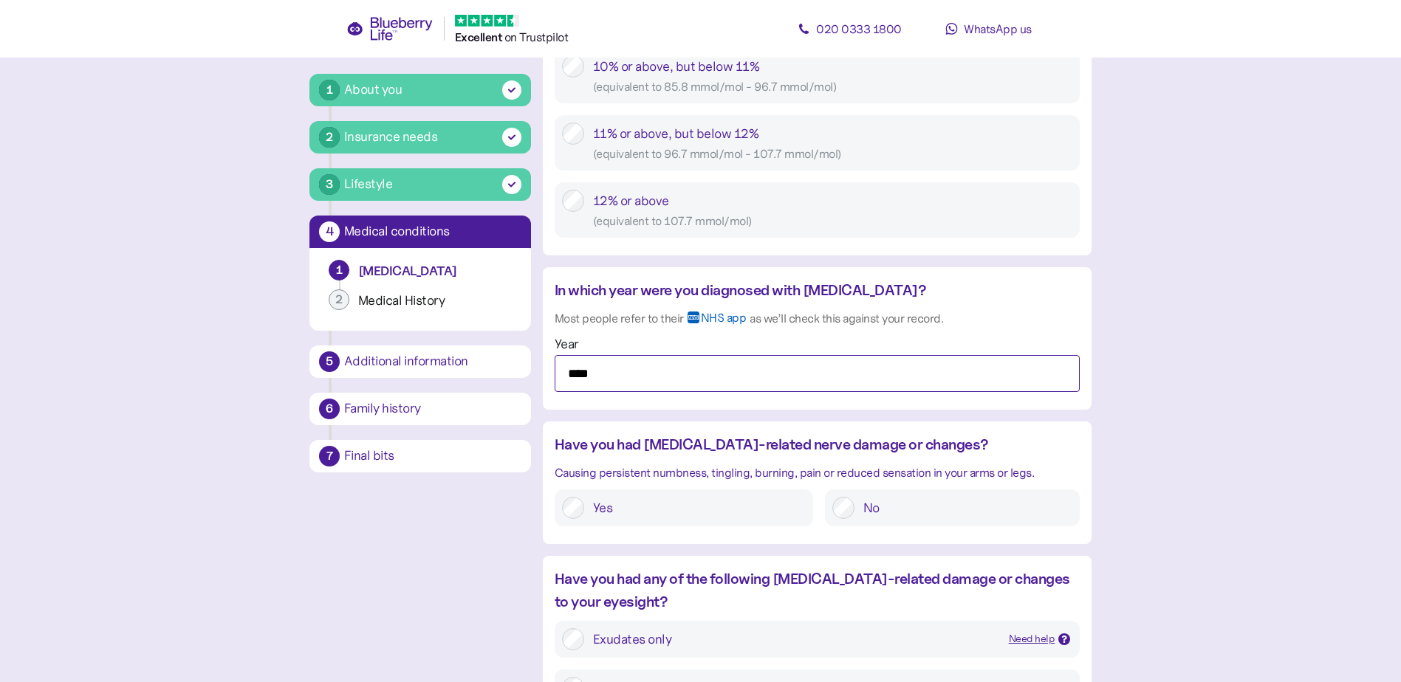
scroll to position [1210, 0]
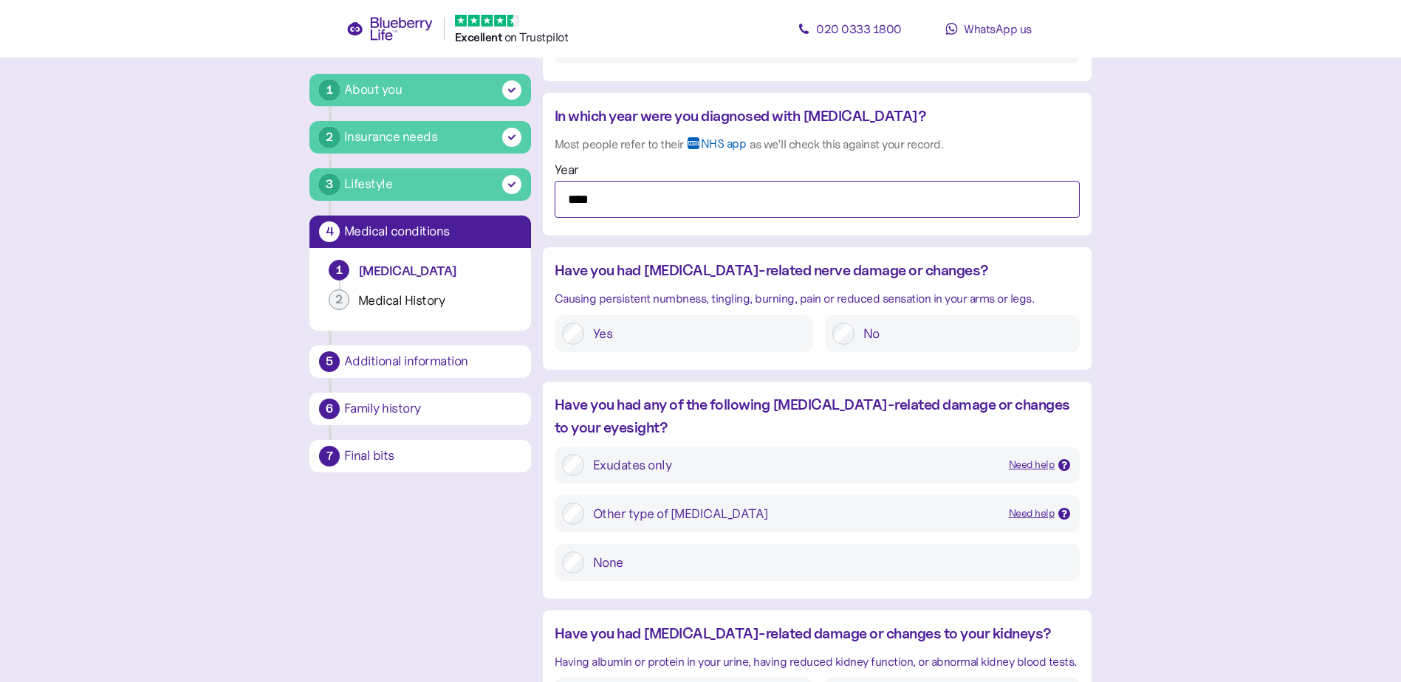
type input "****"
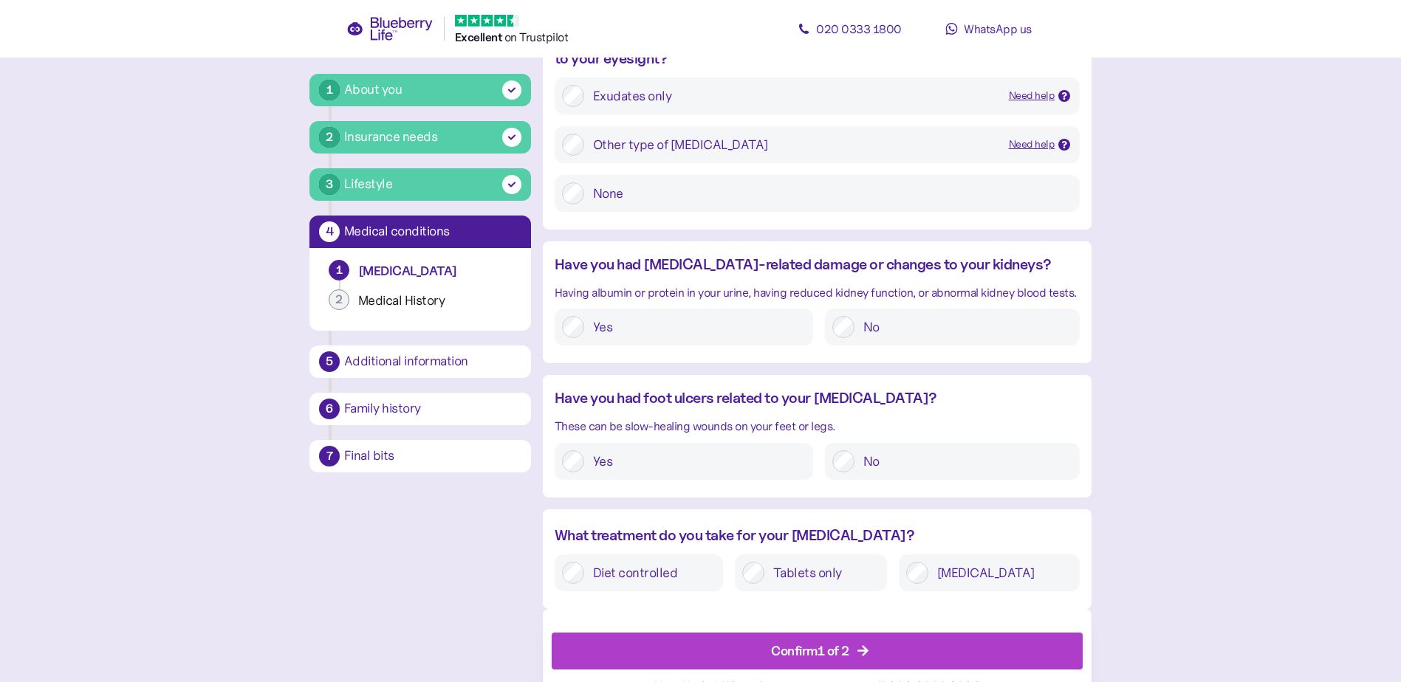
scroll to position [1610, 0]
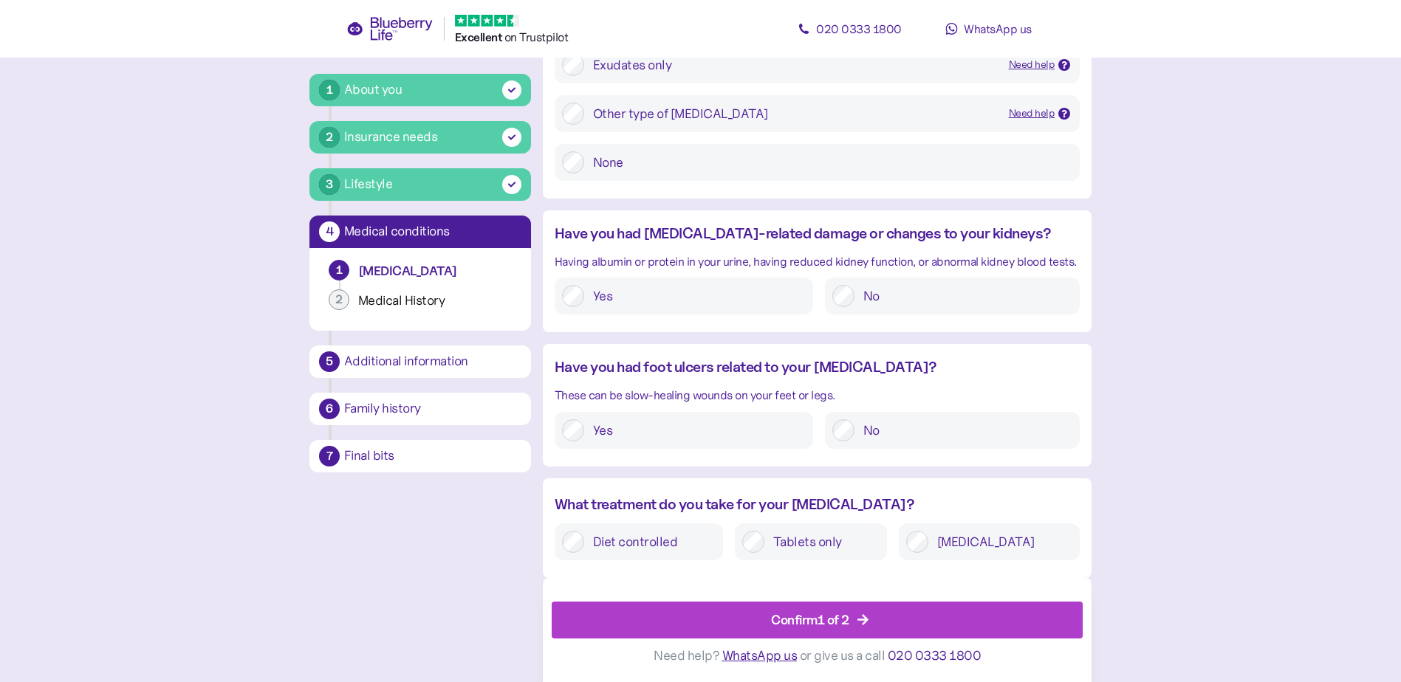
click at [828, 624] on div "Confirm 1 of 2" at bounding box center [810, 620] width 78 height 20
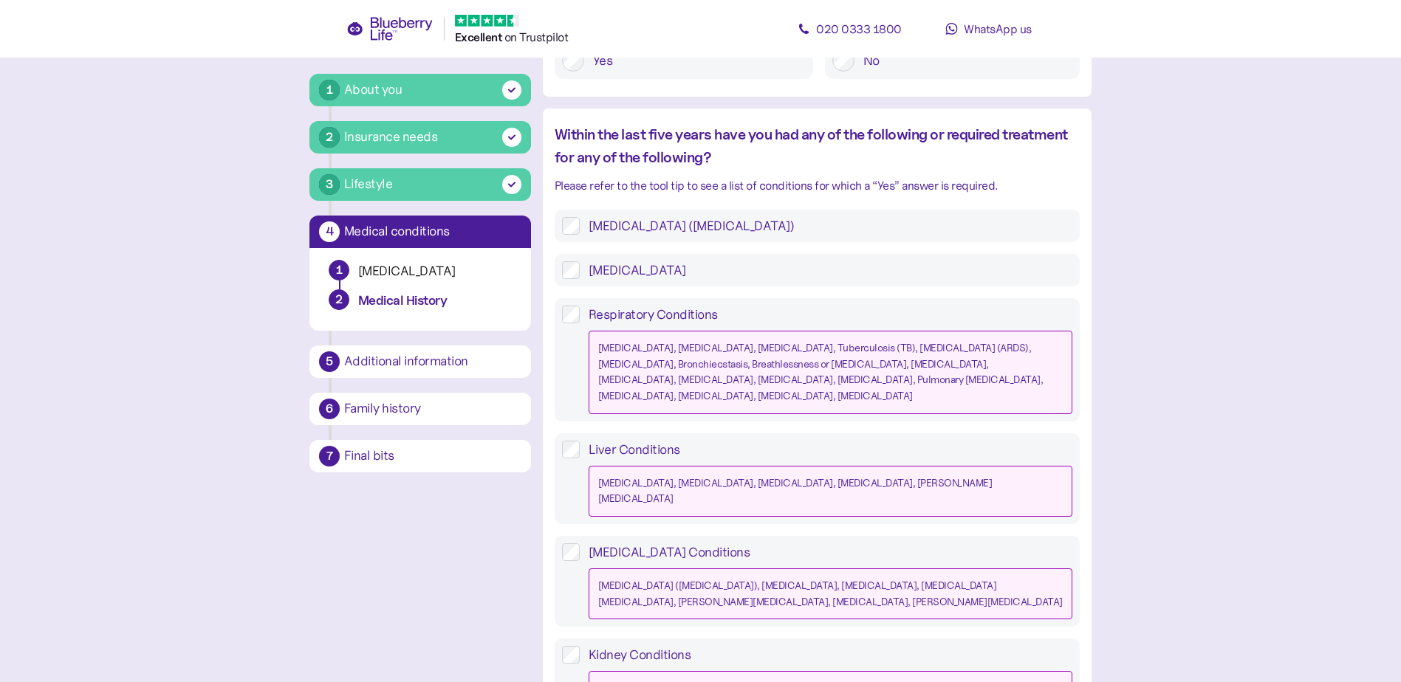
scroll to position [1321, 0]
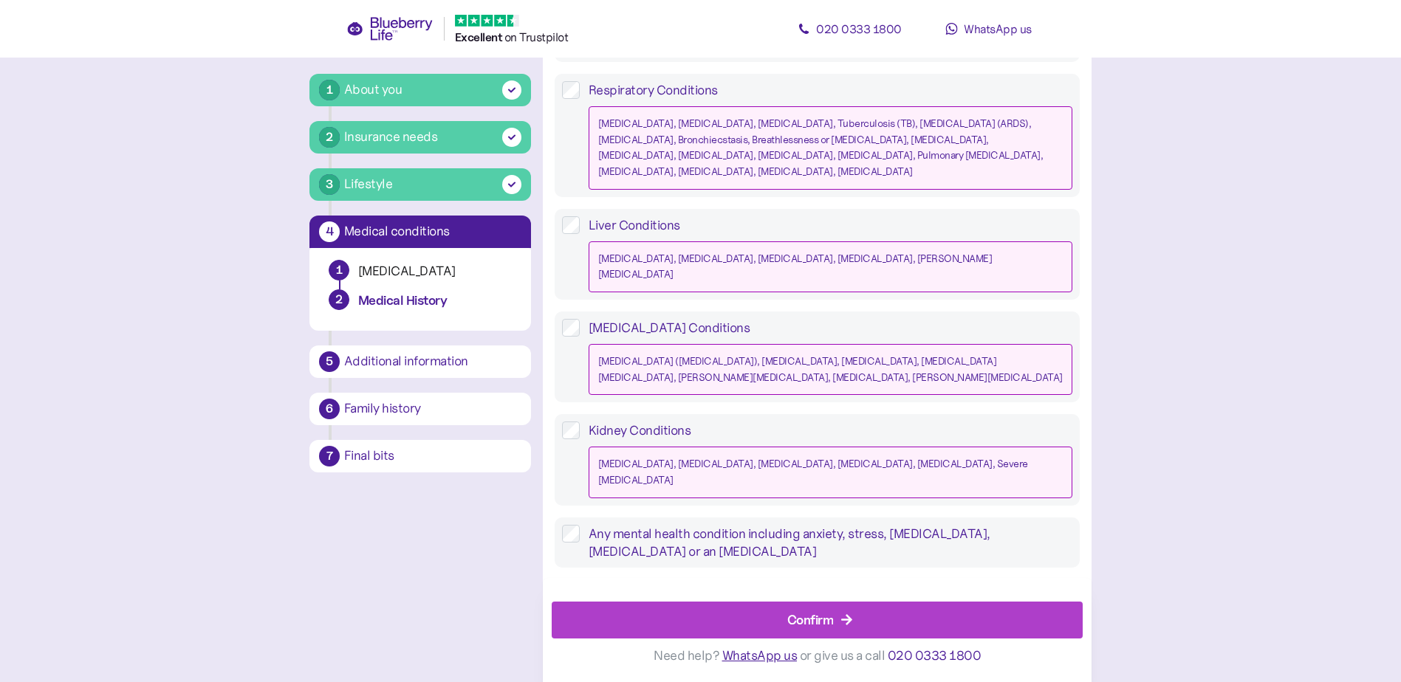
click at [819, 618] on div "Confirm" at bounding box center [810, 620] width 47 height 20
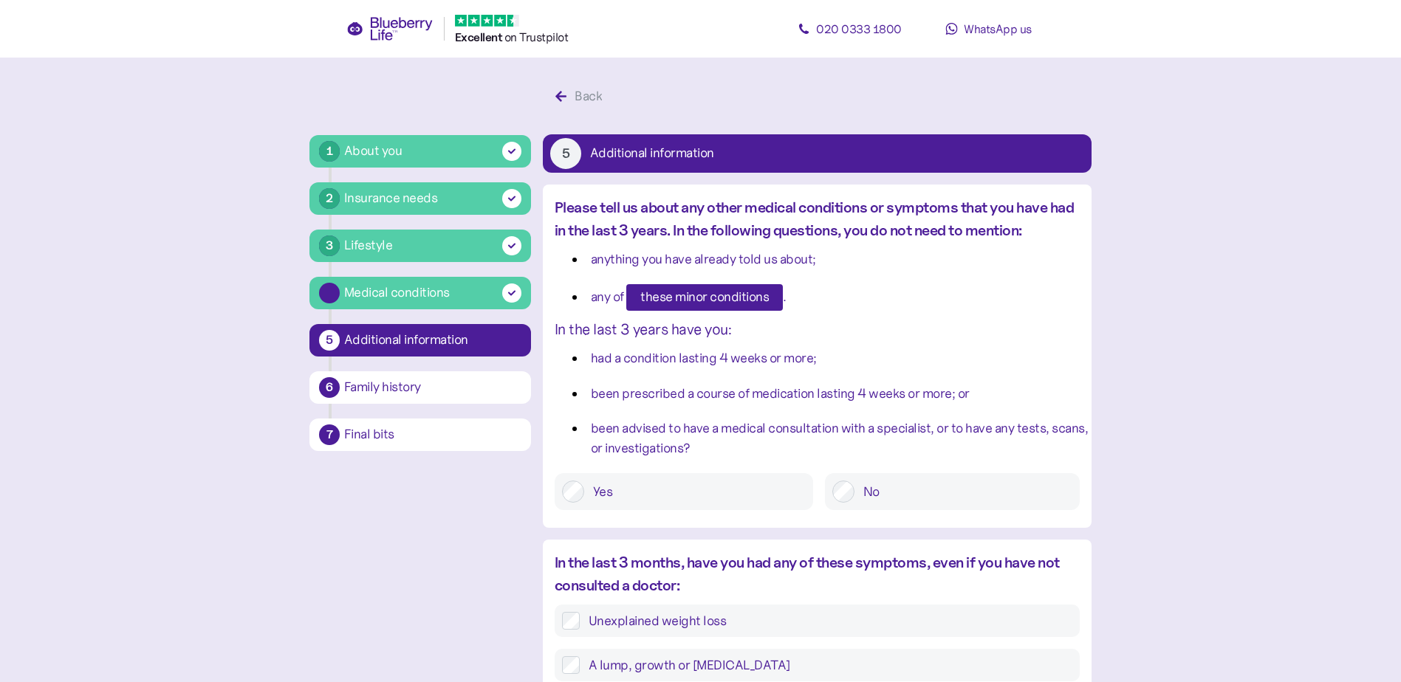
scroll to position [28, 0]
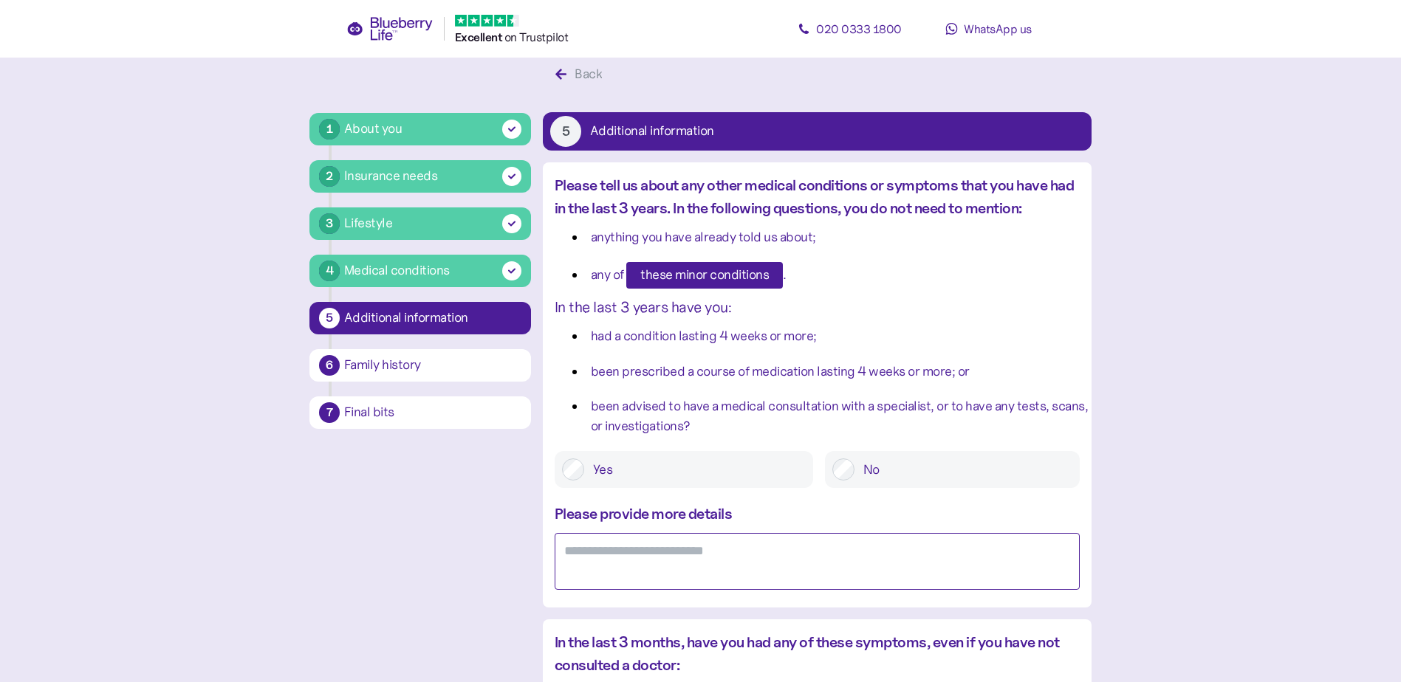
click at [744, 555] on textarea at bounding box center [817, 561] width 525 height 57
click at [791, 552] on textarea "**********" at bounding box center [817, 561] width 525 height 57
click at [786, 555] on textarea "**********" at bounding box center [817, 561] width 525 height 57
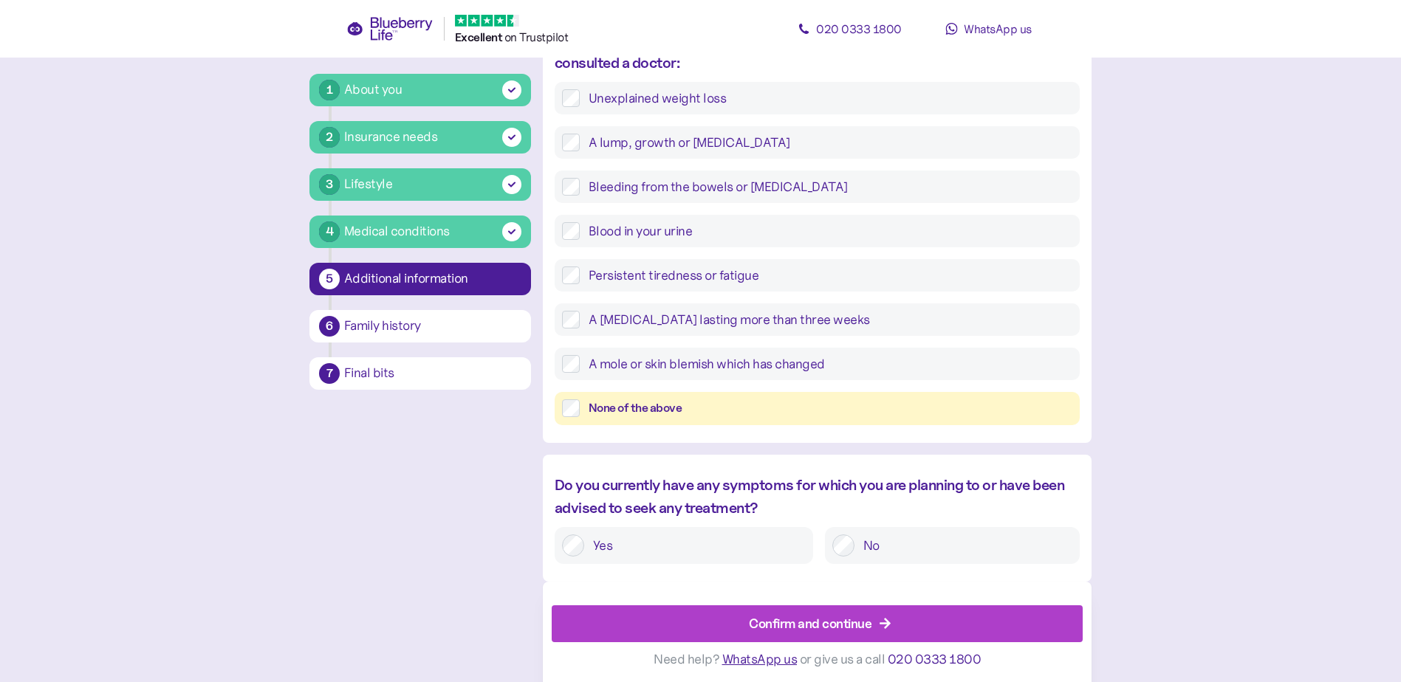
scroll to position [634, 0]
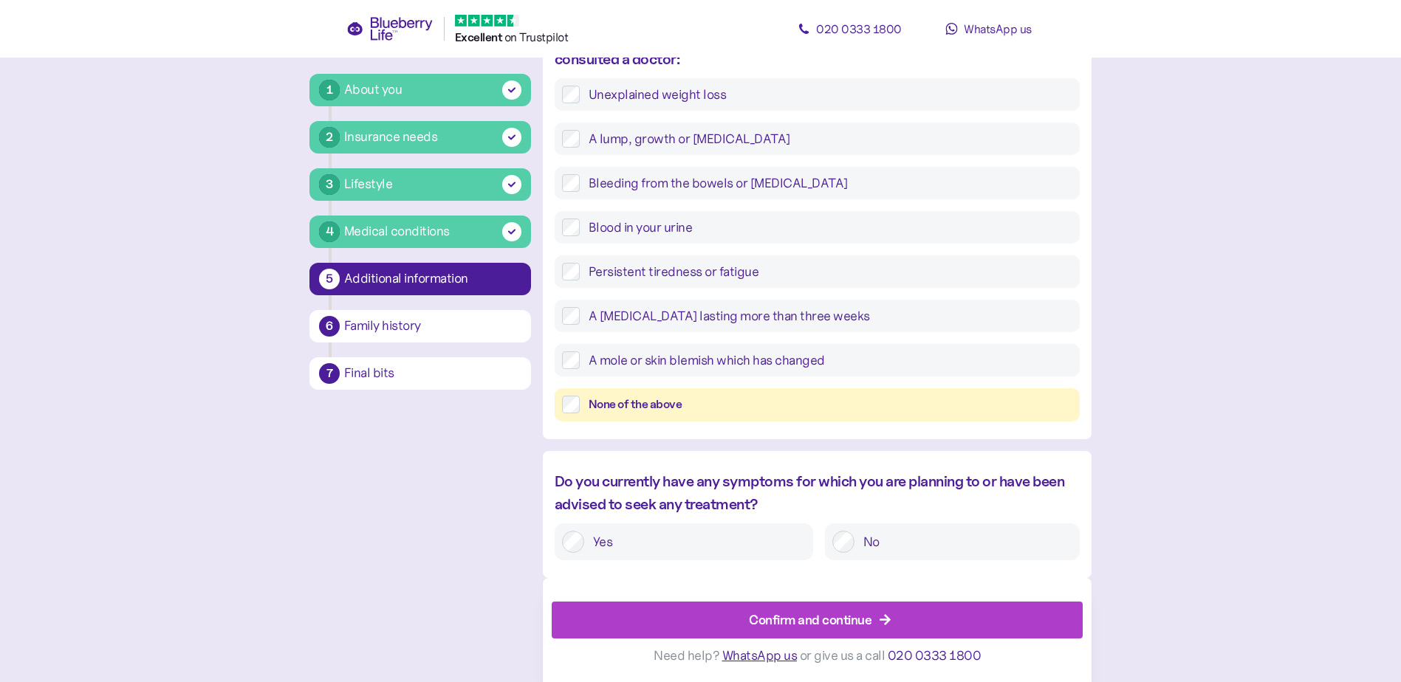
type textarea "**********"
click at [819, 618] on div "Confirm and continue" at bounding box center [810, 620] width 123 height 20
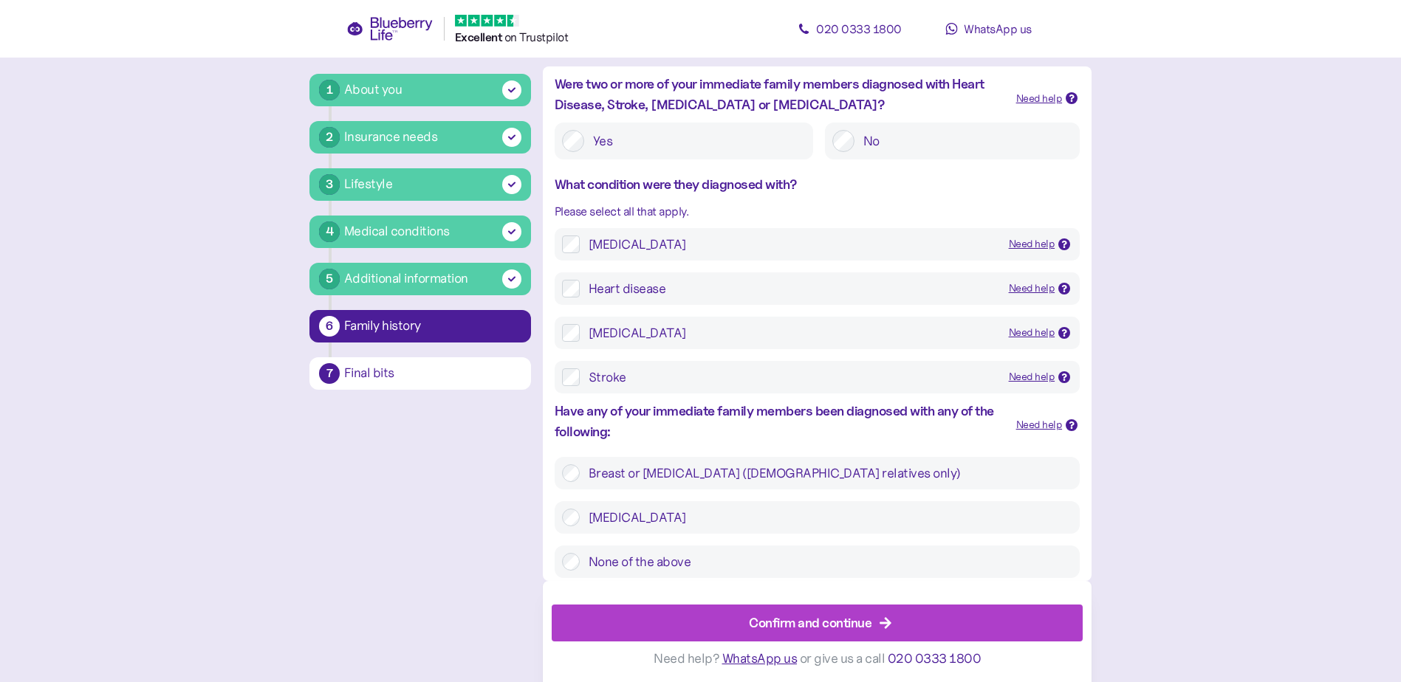
scroll to position [560, 0]
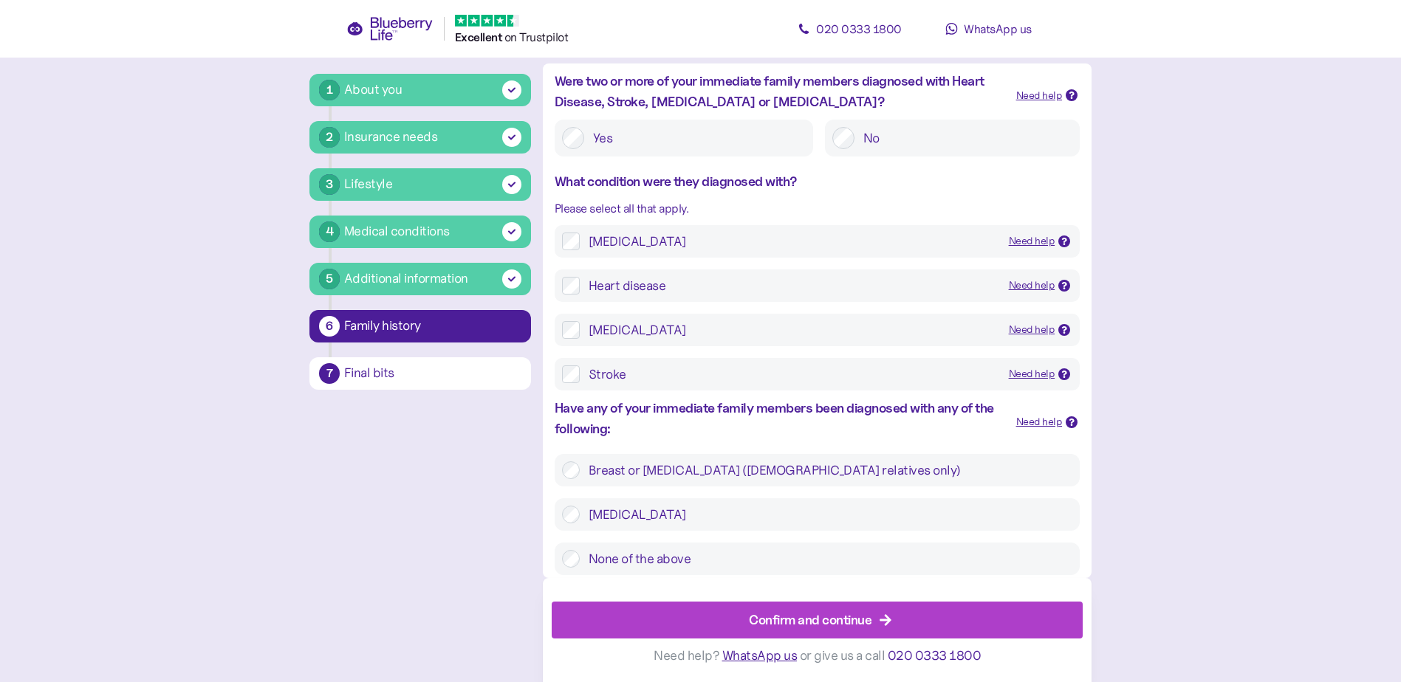
click at [830, 622] on div "Confirm and continue" at bounding box center [810, 620] width 123 height 20
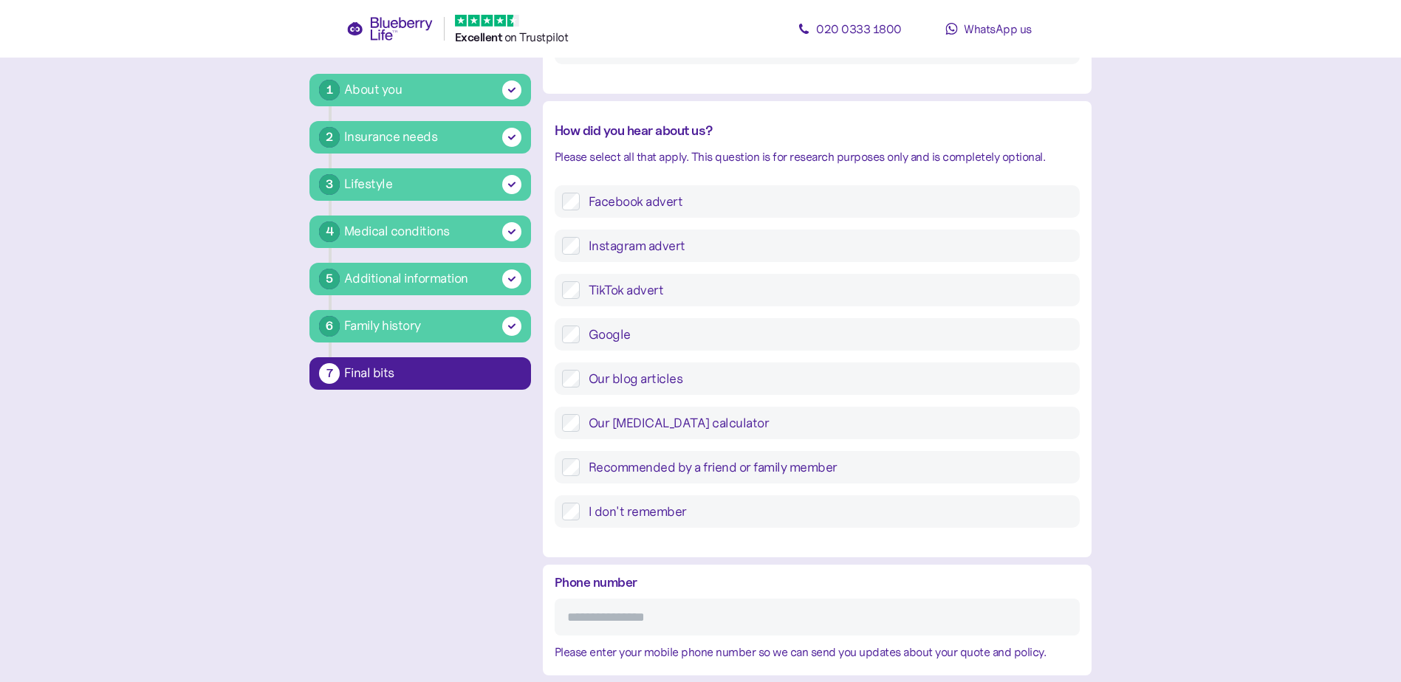
scroll to position [503, 0]
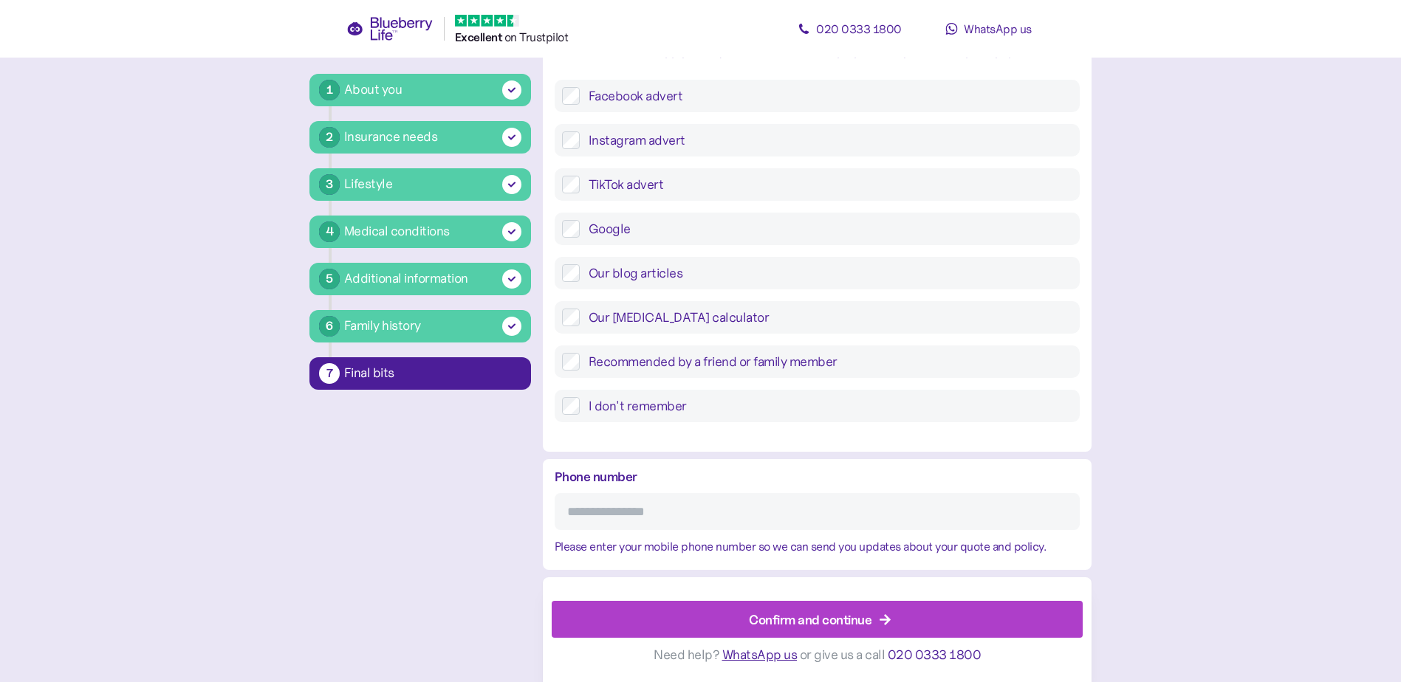
click at [687, 508] on input "Phone number" at bounding box center [817, 511] width 525 height 37
type input "**********"
click at [836, 618] on div "Confirm and continue" at bounding box center [810, 620] width 123 height 20
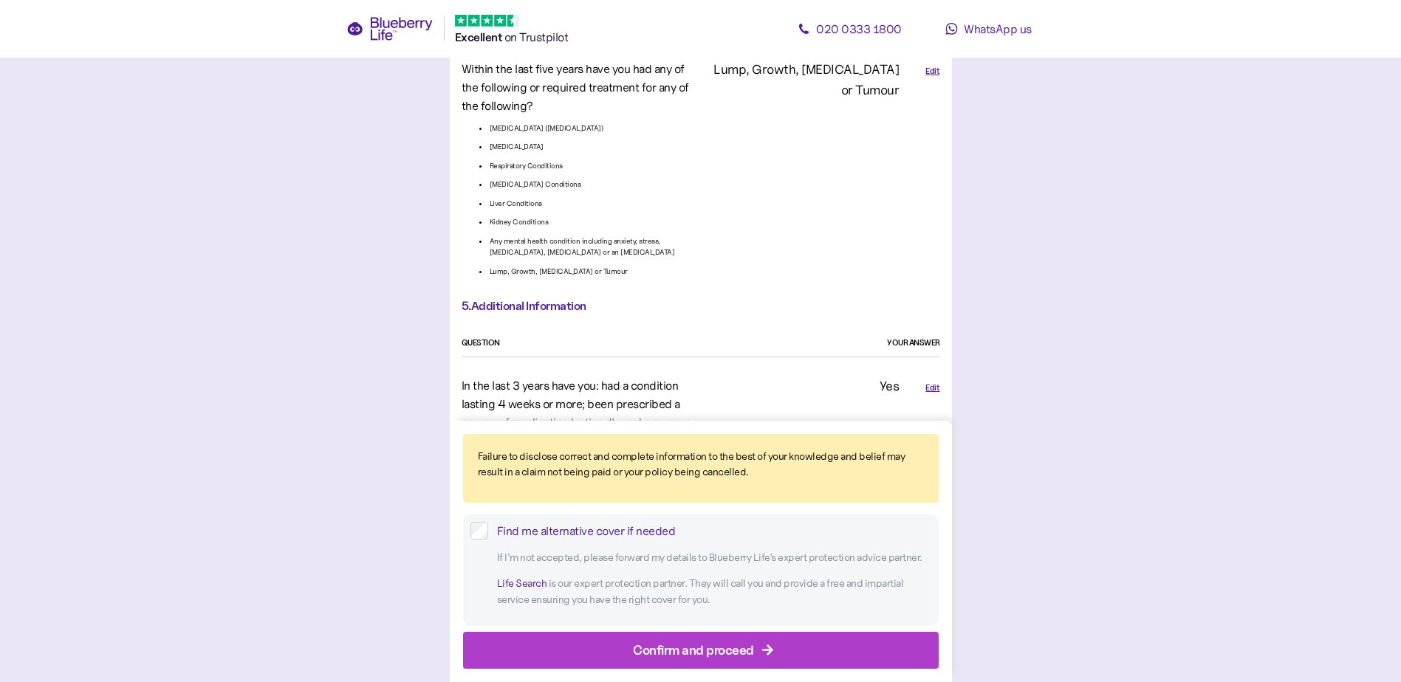
scroll to position [2732, 0]
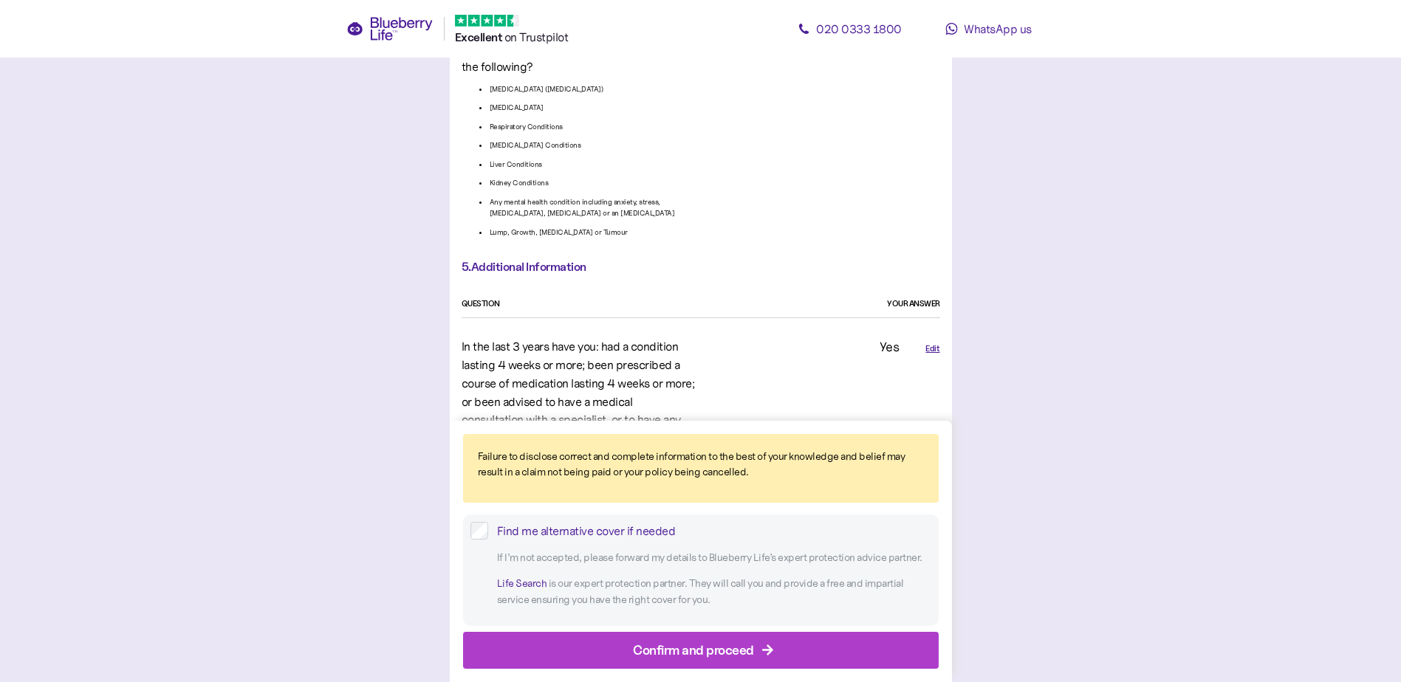
click at [722, 653] on div "Confirm and proceed" at bounding box center [693, 650] width 121 height 20
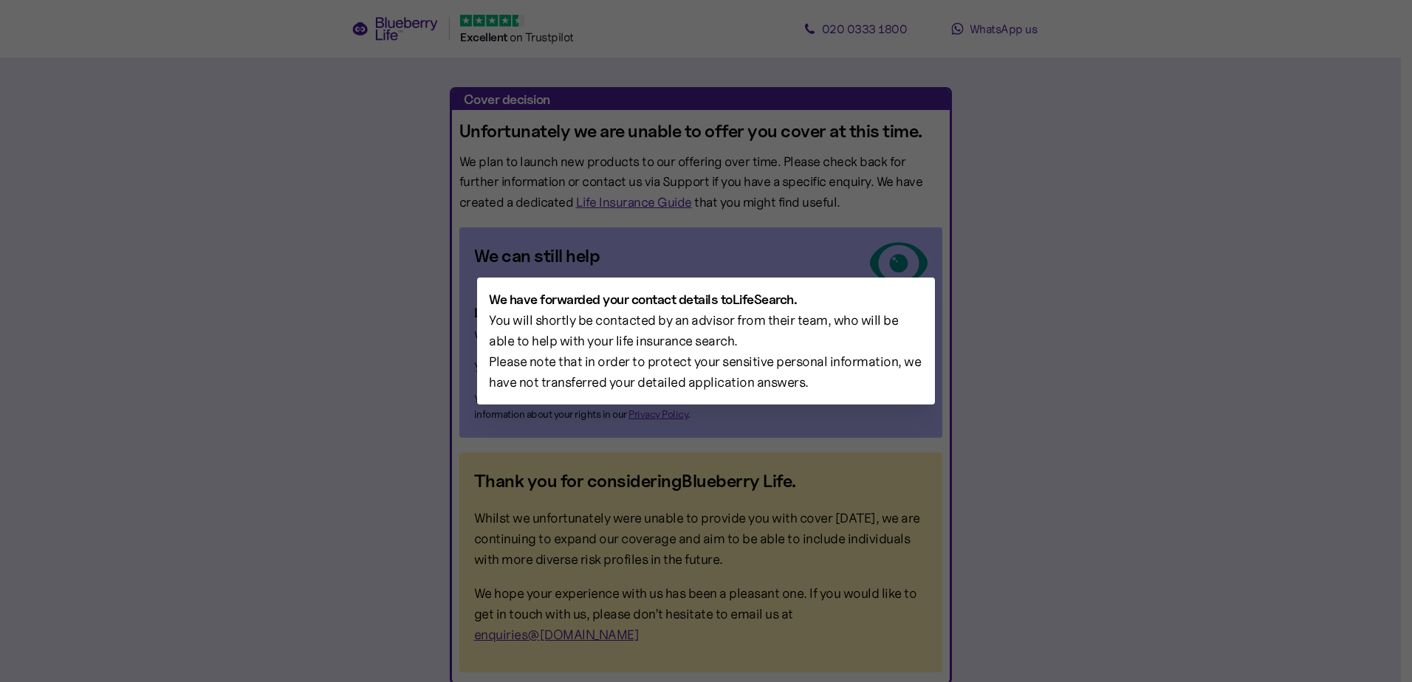
click at [1098, 478] on div at bounding box center [706, 341] width 1412 height 682
